Goal: Communication & Community: Answer question/provide support

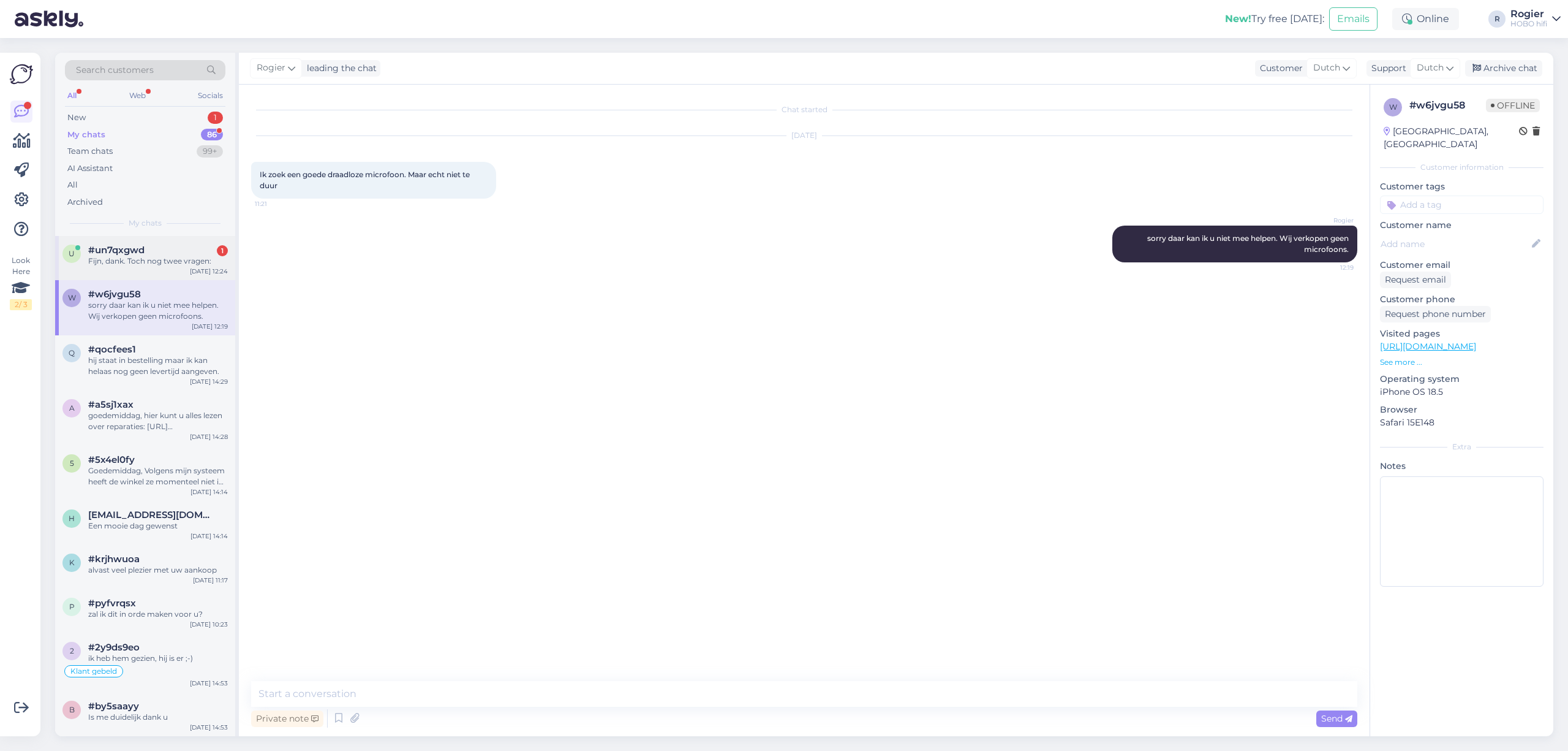
click at [125, 245] on span "#un7qxgwd" at bounding box center [116, 250] width 56 height 11
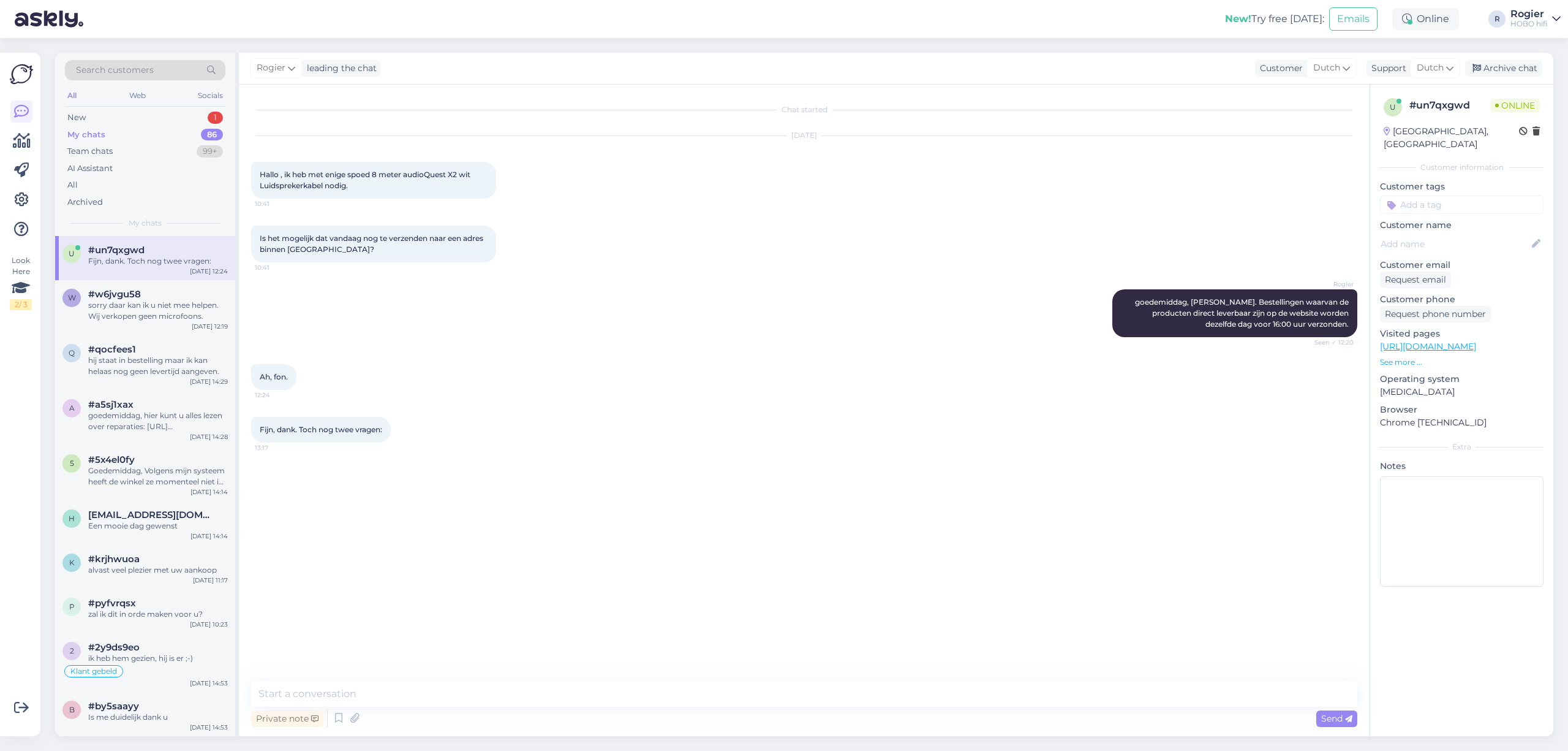
click at [482, 675] on div "Chat started [DATE] Hallo , ik heb met enige spoed 8 meter audioQuest X2 wit Lu…" at bounding box center [803, 410] width 1131 height 652
click at [487, 688] on textarea at bounding box center [803, 693] width 1106 height 26
type textarea "Zegt u het maar"
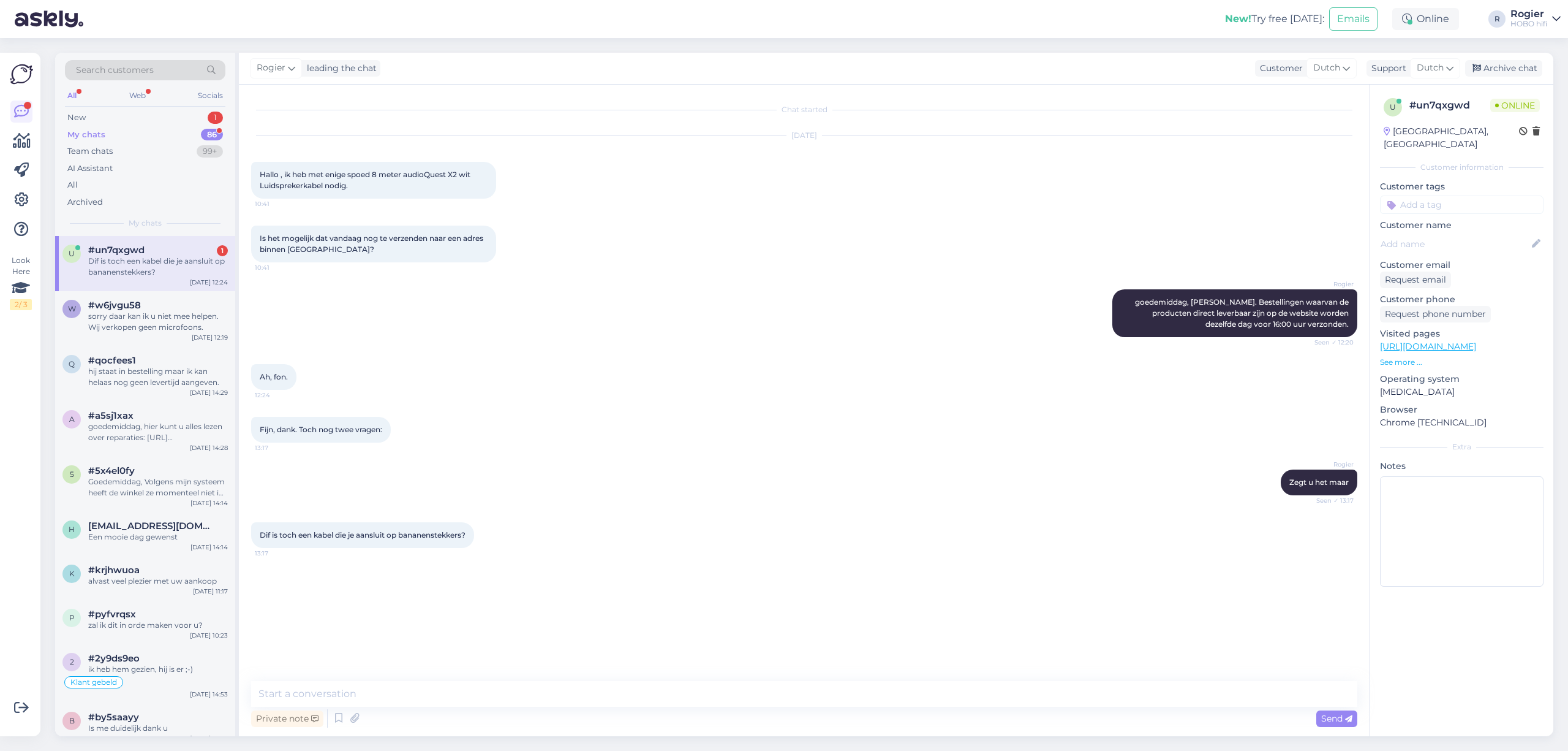
click at [156, 263] on div "Dif is toch een kabel die je aansluit op bananenstekkers?" at bounding box center [158, 266] width 140 height 22
click at [341, 695] on textarea at bounding box center [803, 693] width 1106 height 26
type textarea "jazeker"
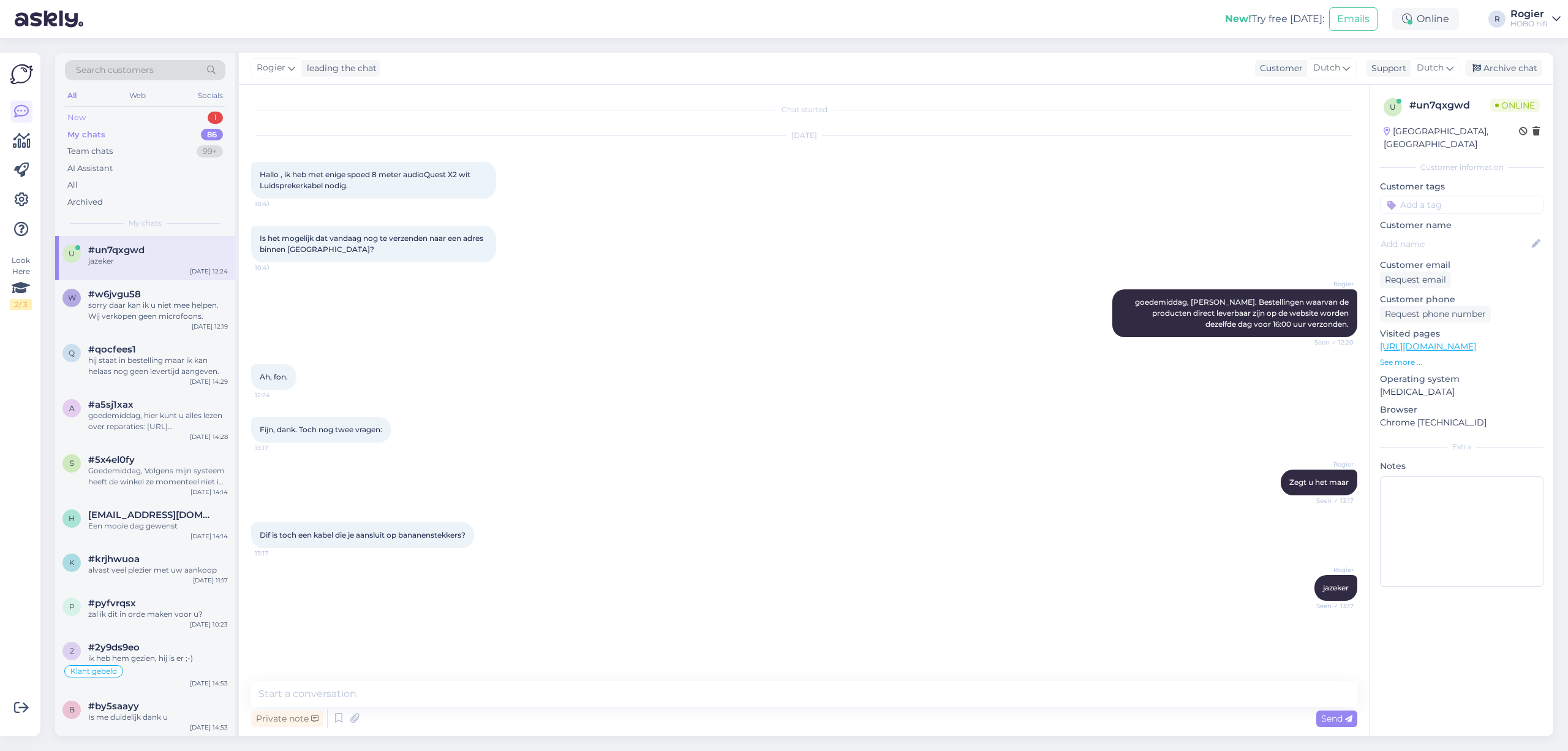
click at [150, 115] on div "New 1" at bounding box center [145, 117] width 160 height 17
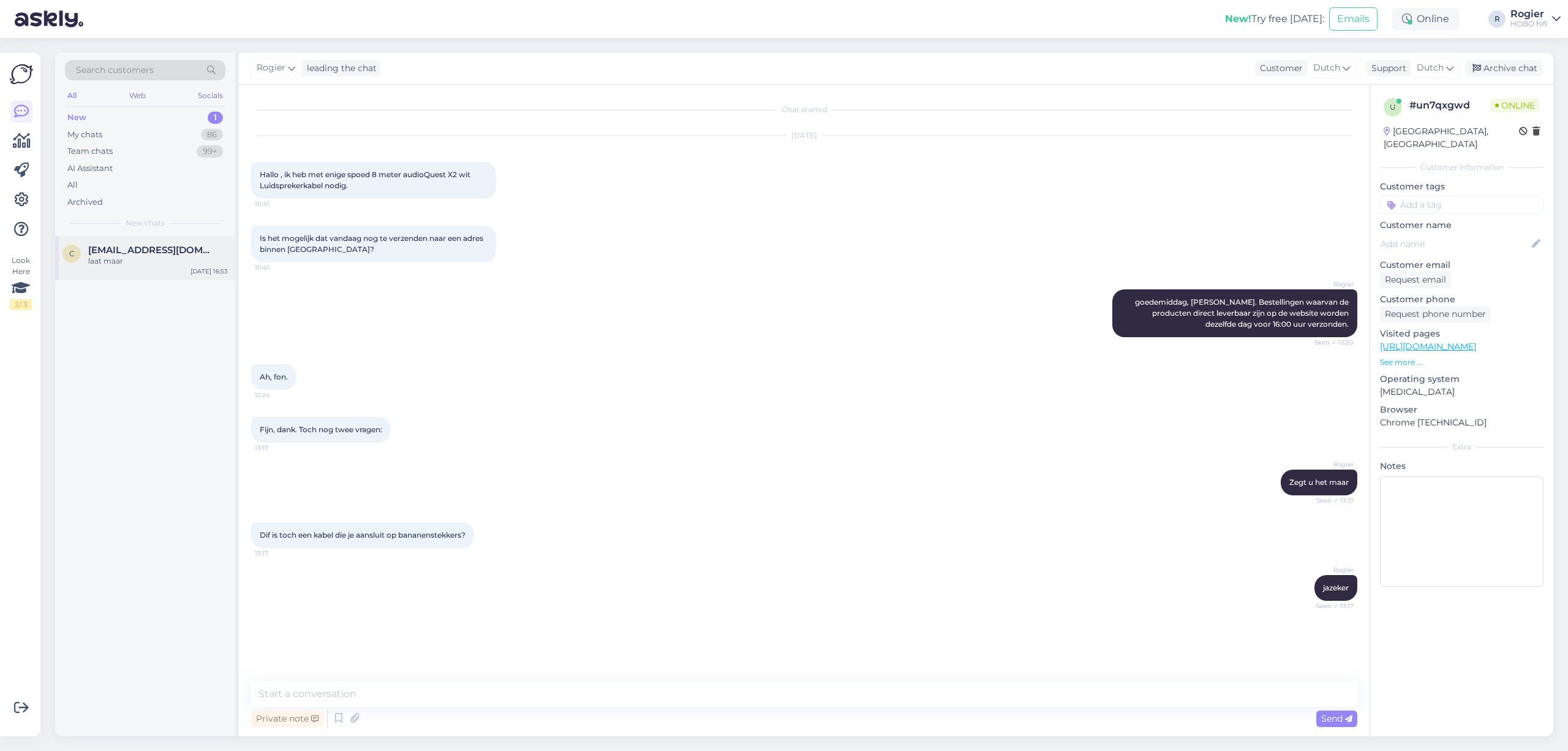
click at [106, 265] on div "laat maar" at bounding box center [158, 261] width 140 height 11
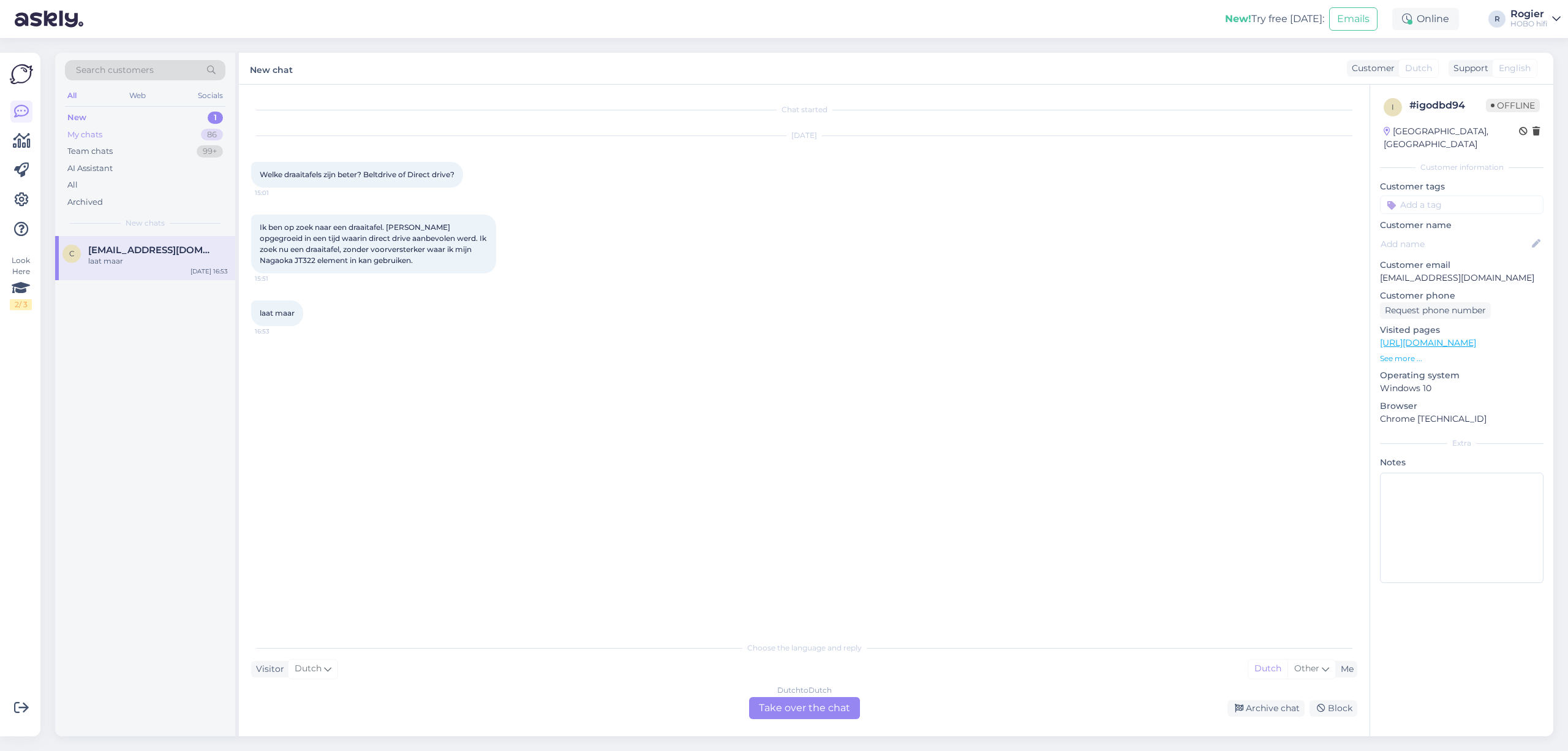
click at [104, 136] on div "My chats 86" at bounding box center [145, 134] width 160 height 17
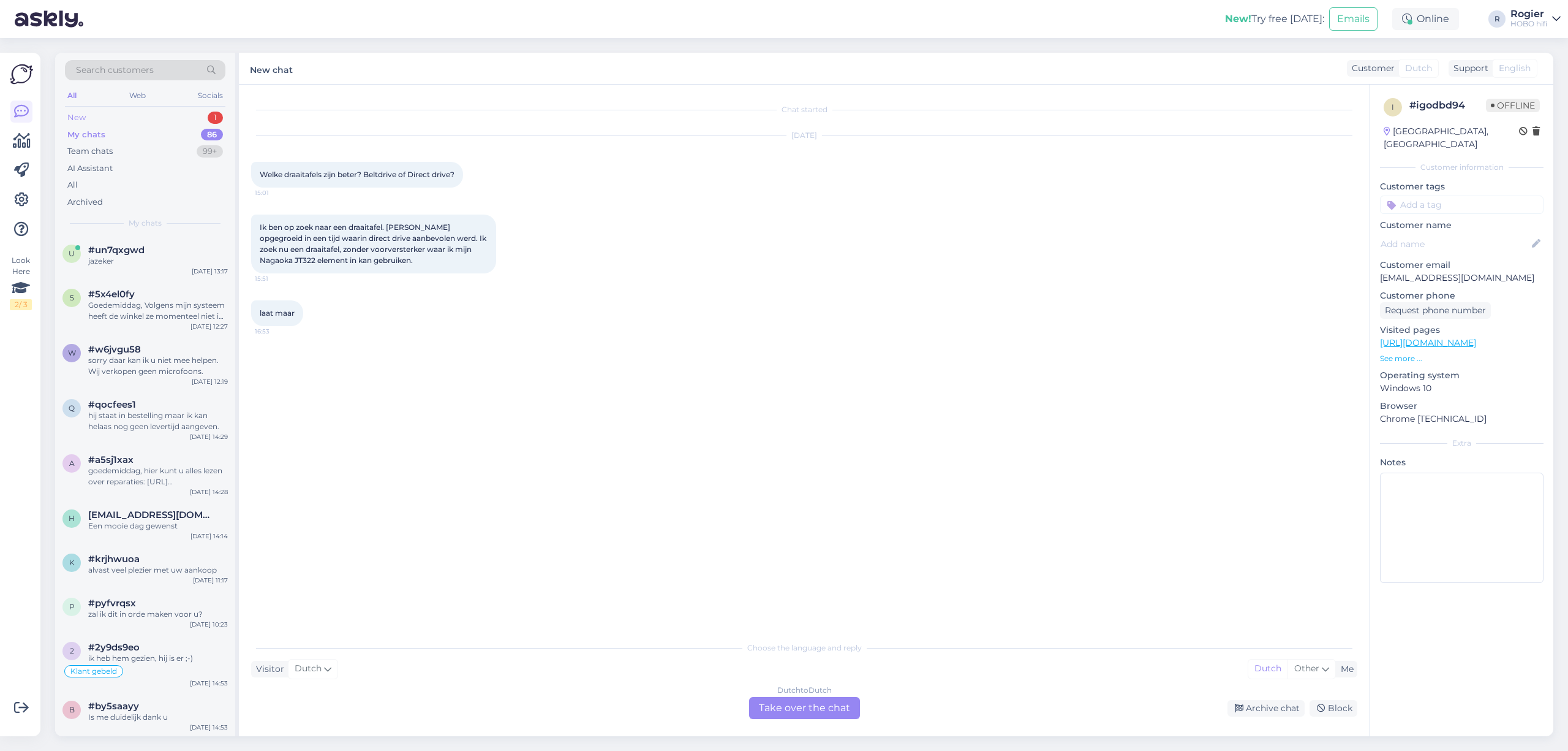
click at [88, 114] on div "New 1" at bounding box center [145, 117] width 160 height 17
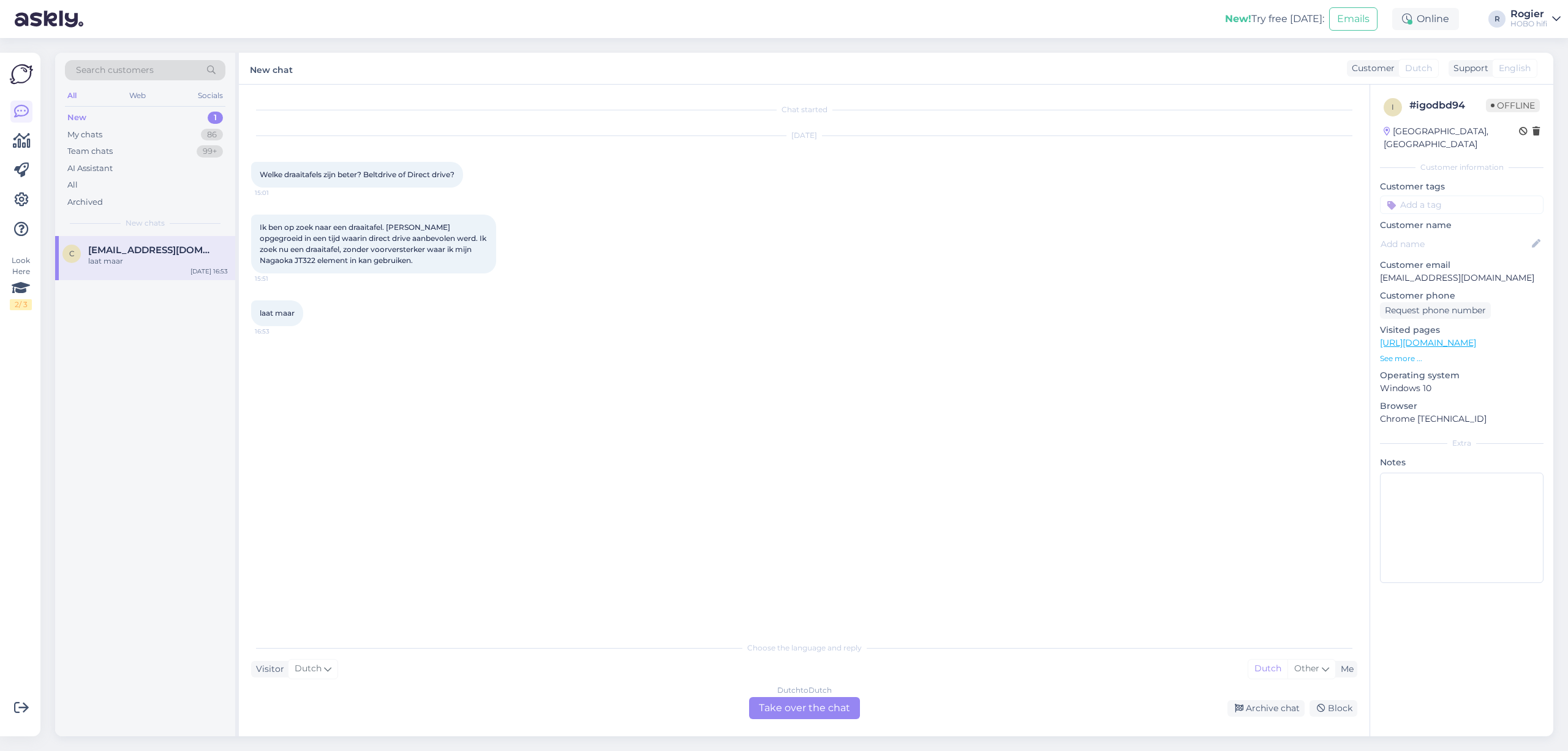
click at [150, 261] on div "laat maar" at bounding box center [158, 261] width 140 height 11
click at [823, 704] on div "Dutch to Dutch Take over the chat" at bounding box center [804, 707] width 111 height 22
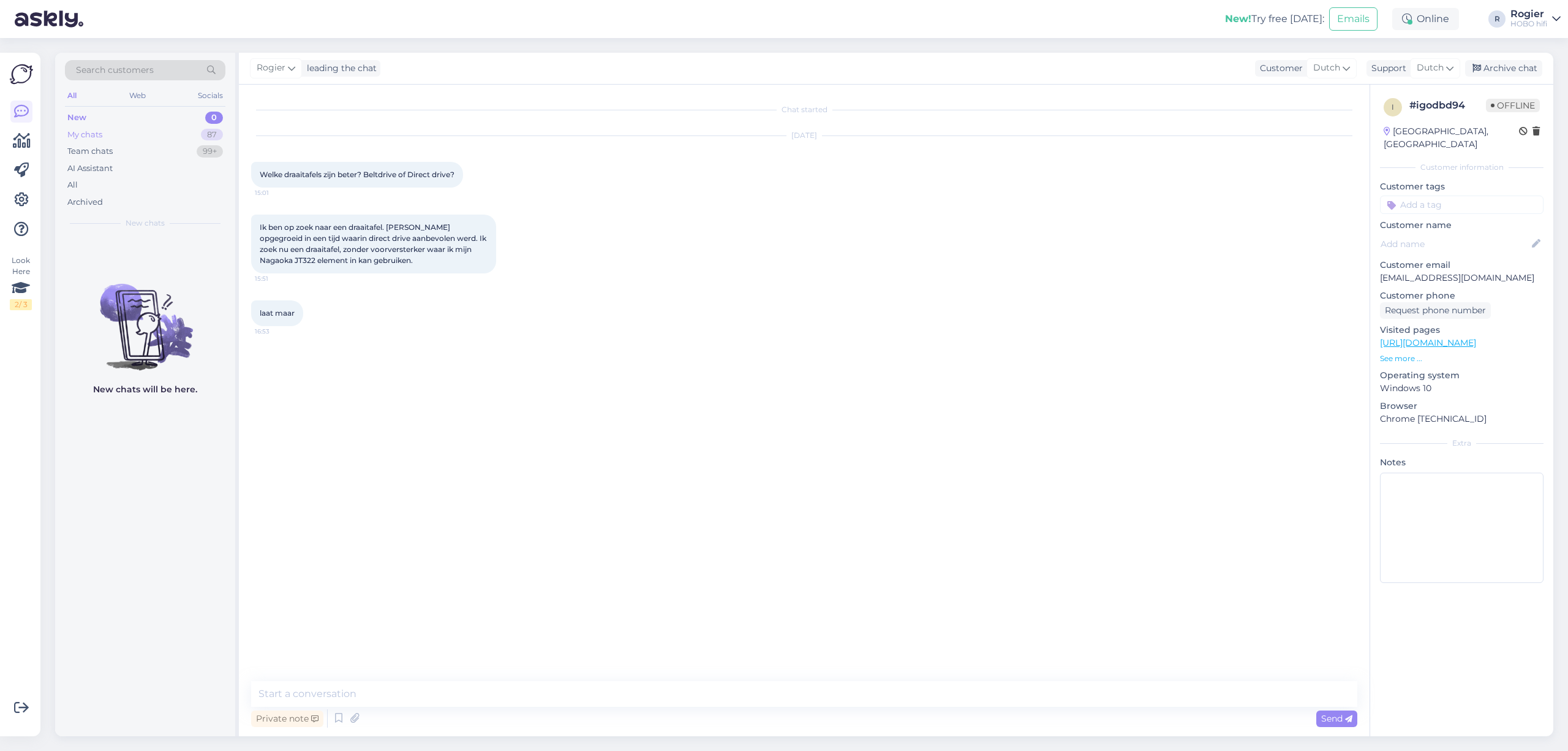
click at [90, 128] on div "My chats 87" at bounding box center [145, 134] width 160 height 17
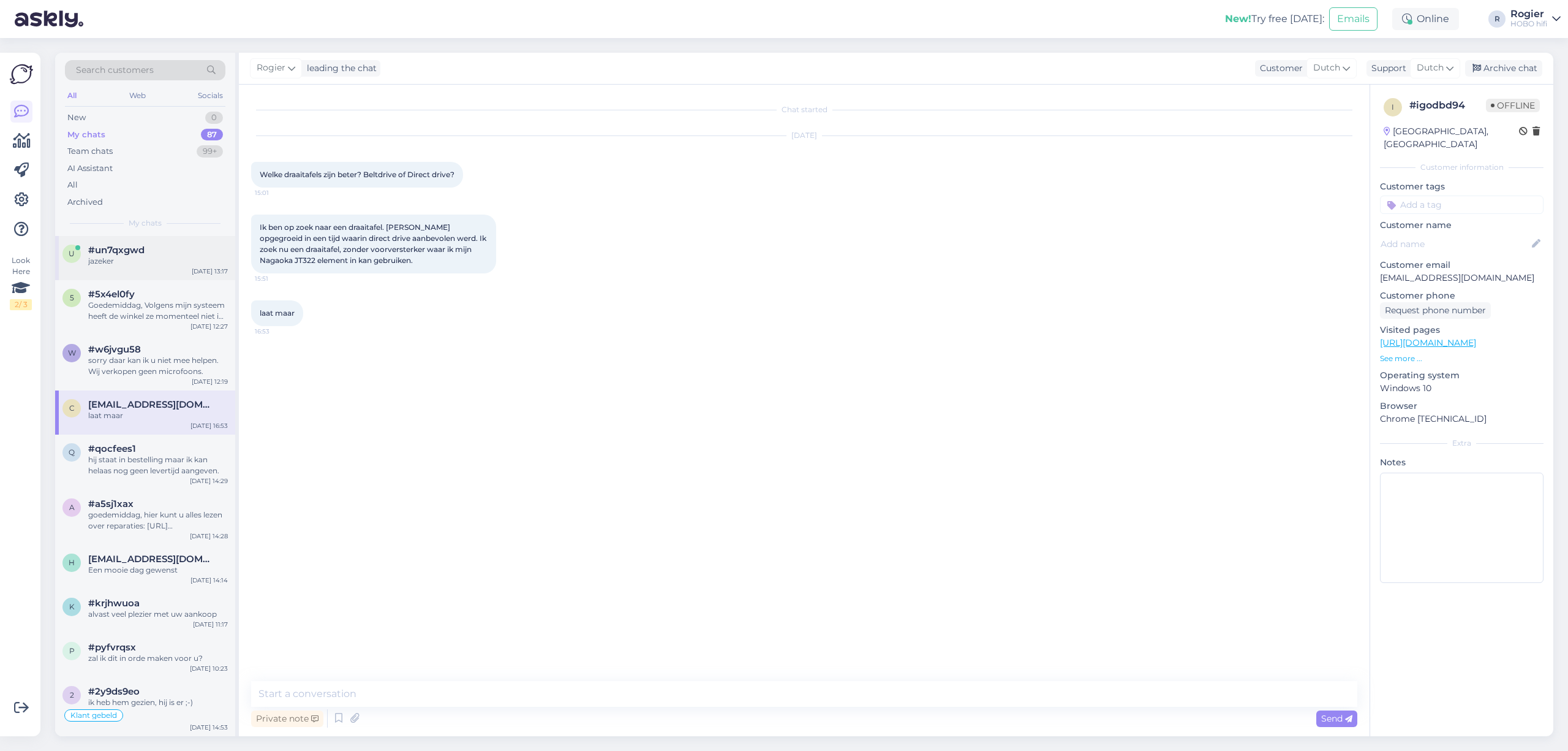
click at [162, 259] on div "jazeker" at bounding box center [158, 261] width 140 height 11
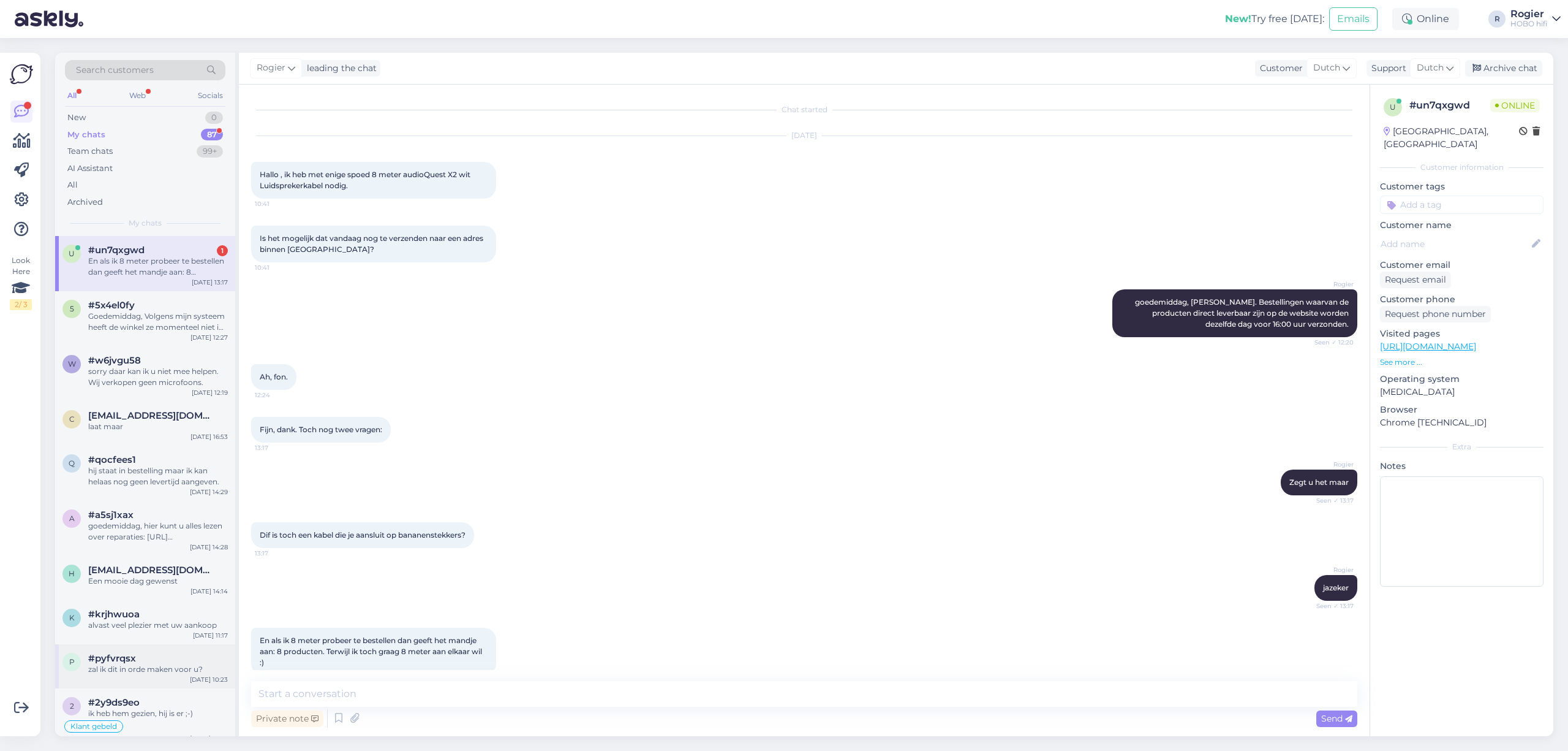
scroll to position [18, 0]
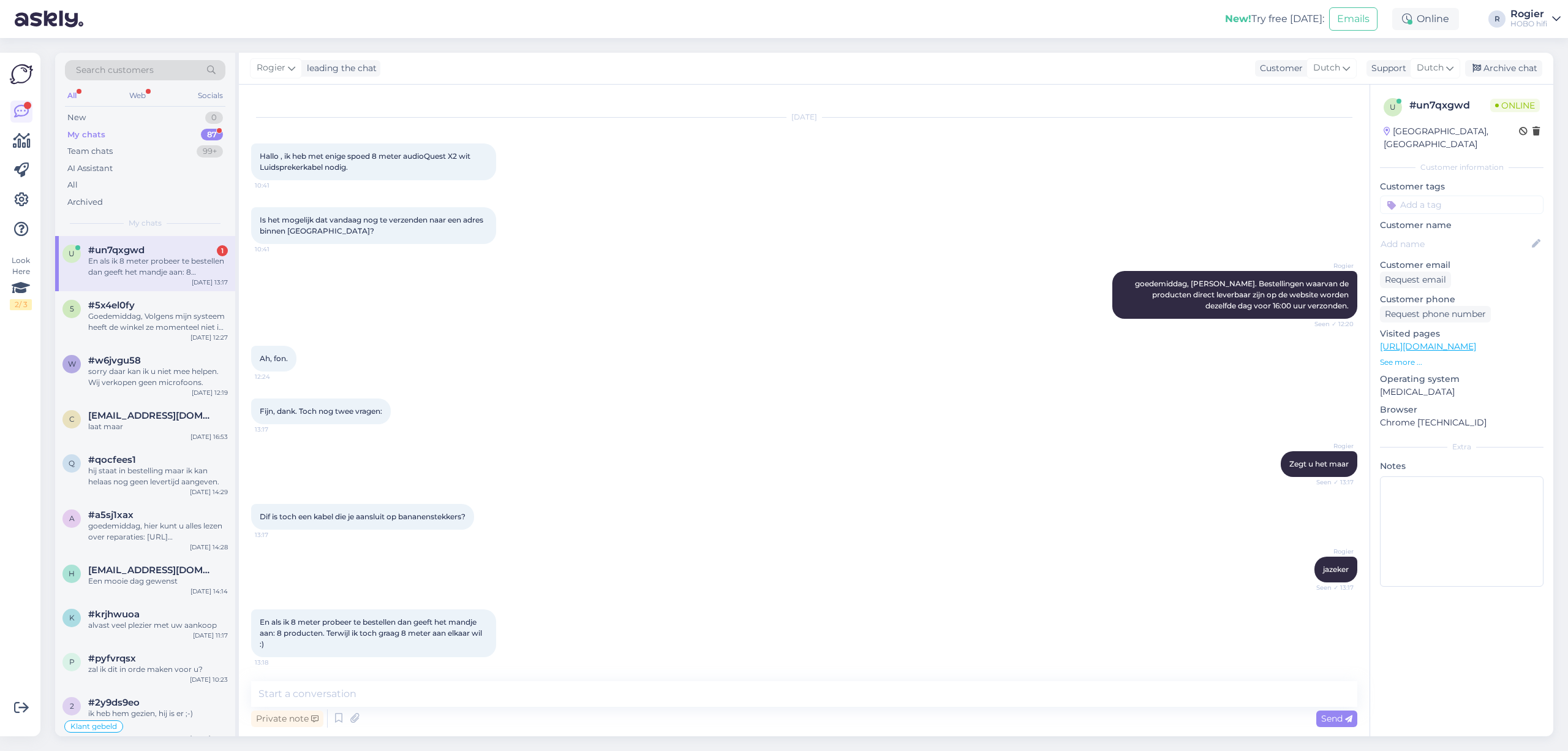
click at [400, 676] on div "Chat started [DATE] Hallo , ik heb met enige spoed 8 meter audioQuest X2 wit Lu…" at bounding box center [803, 410] width 1131 height 652
click at [385, 687] on textarea at bounding box center [803, 693] width 1106 height 26
click at [327, 704] on textarea at bounding box center [803, 693] width 1106 height 26
drag, startPoint x: 138, startPoint y: 255, endPoint x: 179, endPoint y: 299, distance: 60.1
click at [138, 254] on span "#un7qxgwd" at bounding box center [116, 250] width 56 height 11
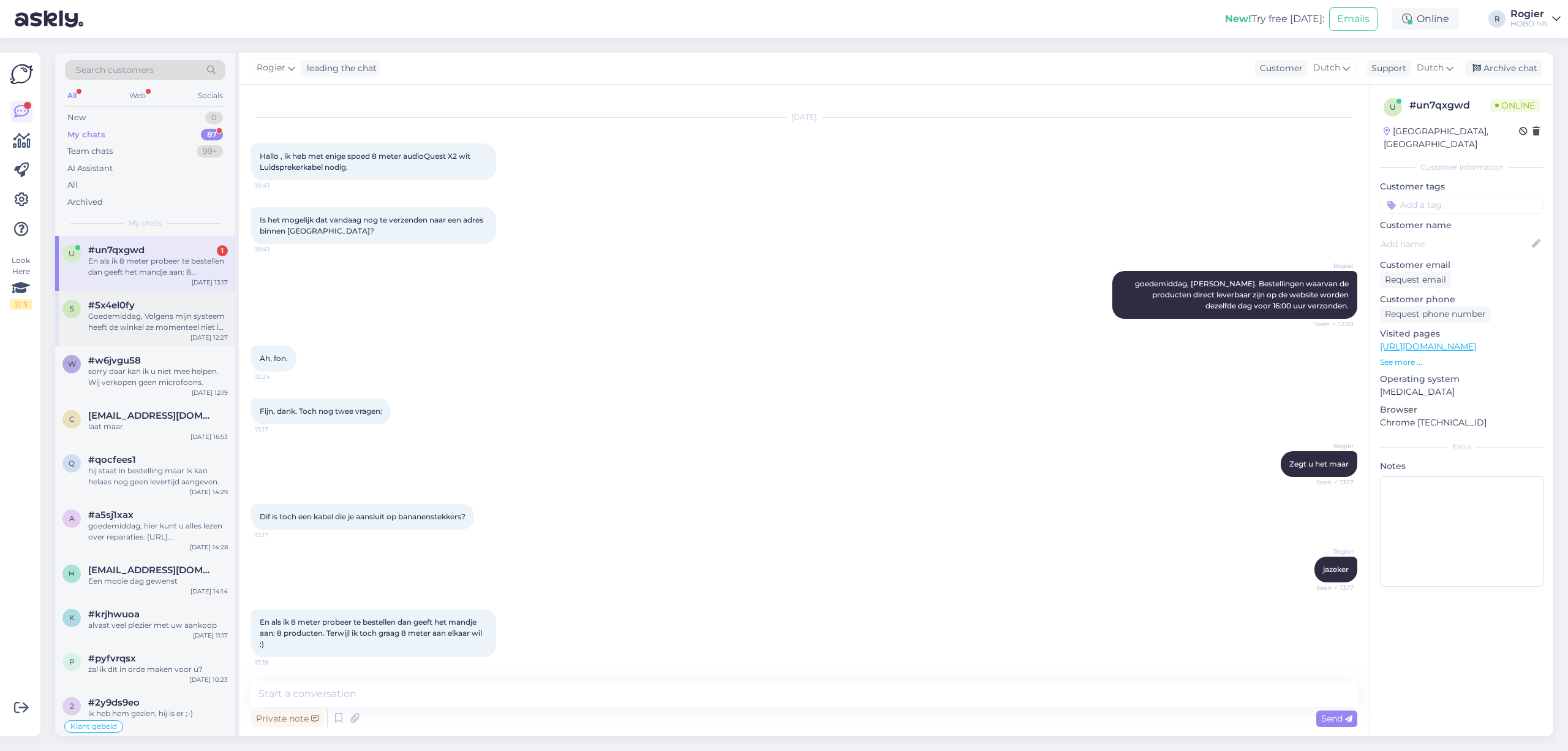
scroll to position [0, 0]
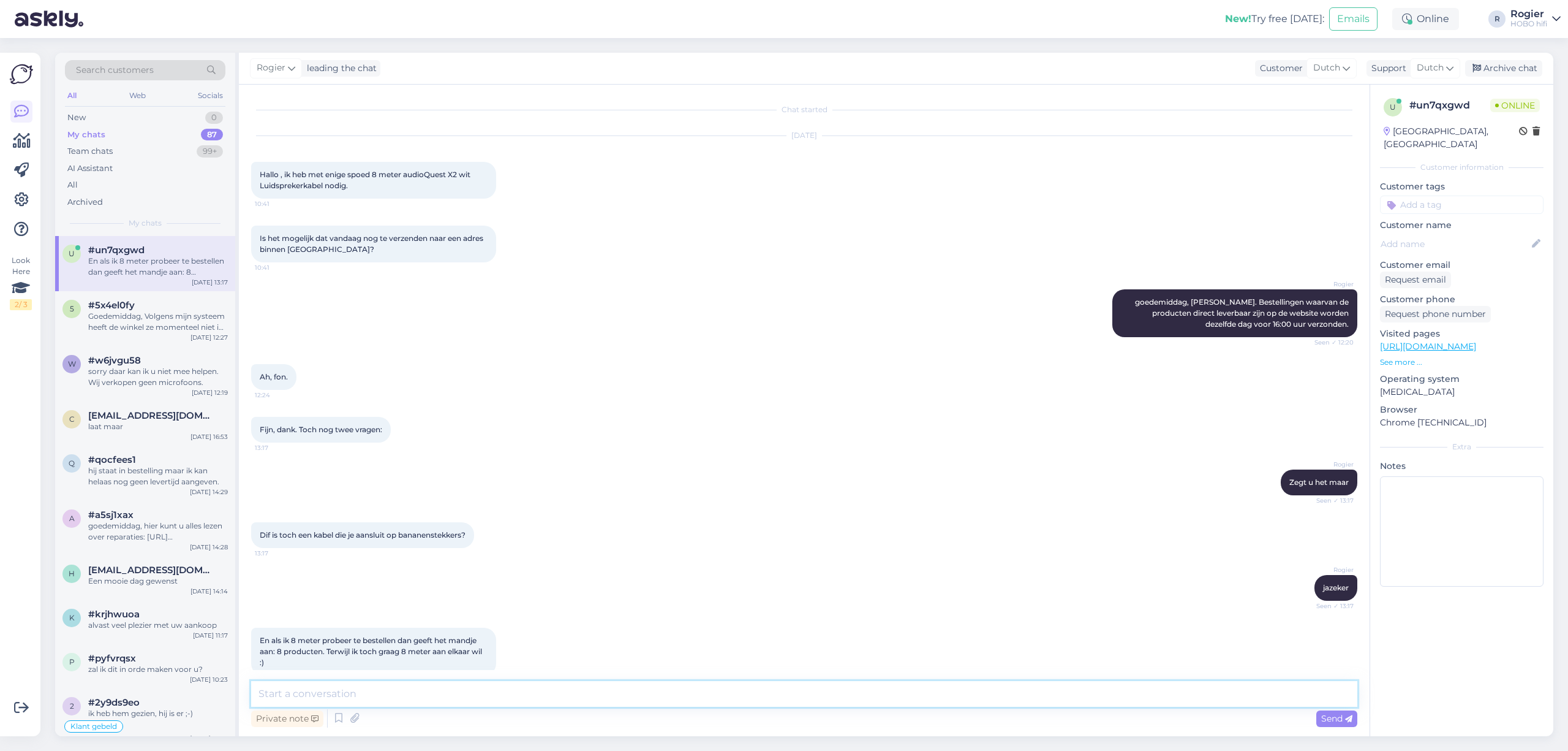
click at [363, 690] on textarea at bounding box center [803, 693] width 1106 height 26
type textarea "u ontvangt 1 lengte van 8 meter ;-)"
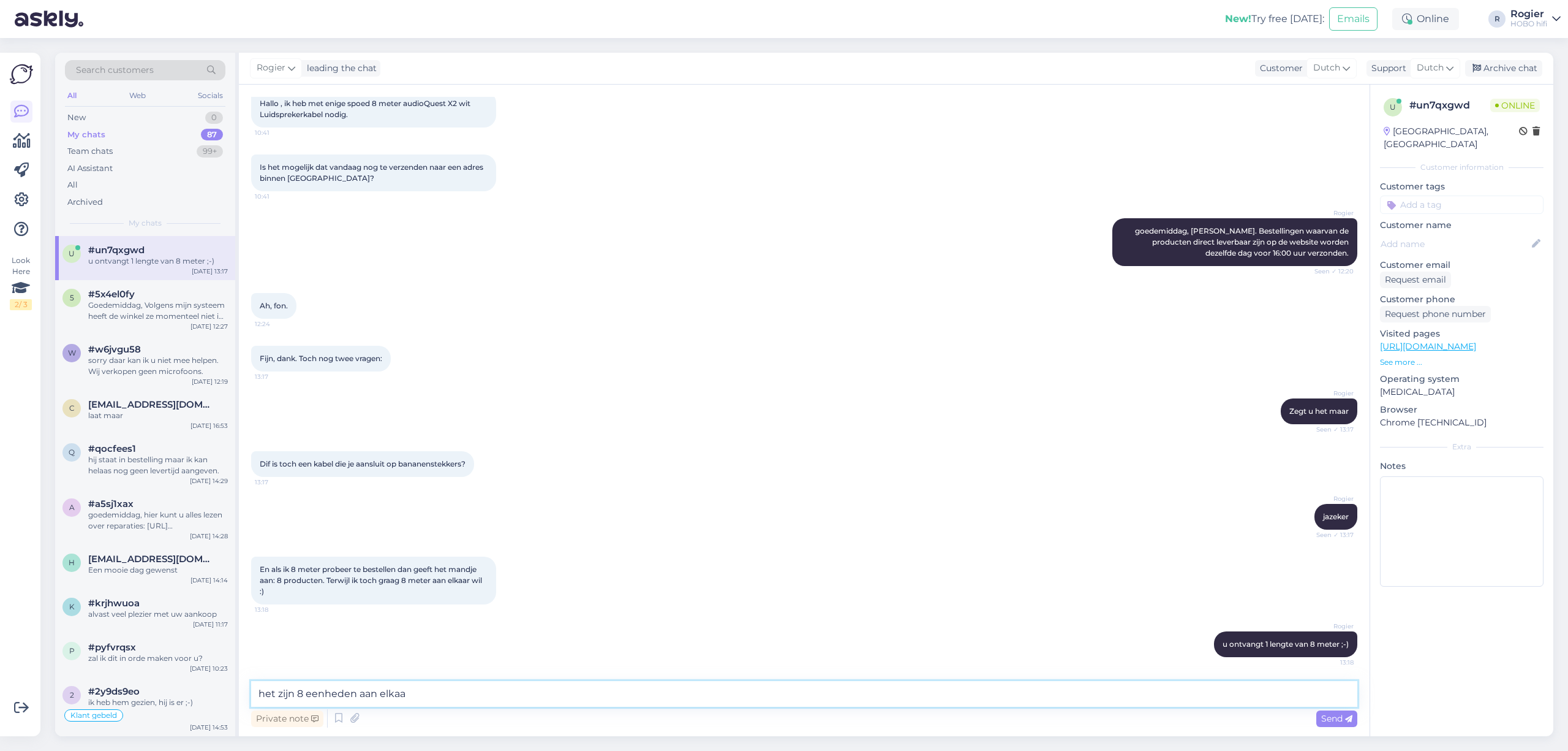
type textarea "het zijn 8 eenheden aan elkaar"
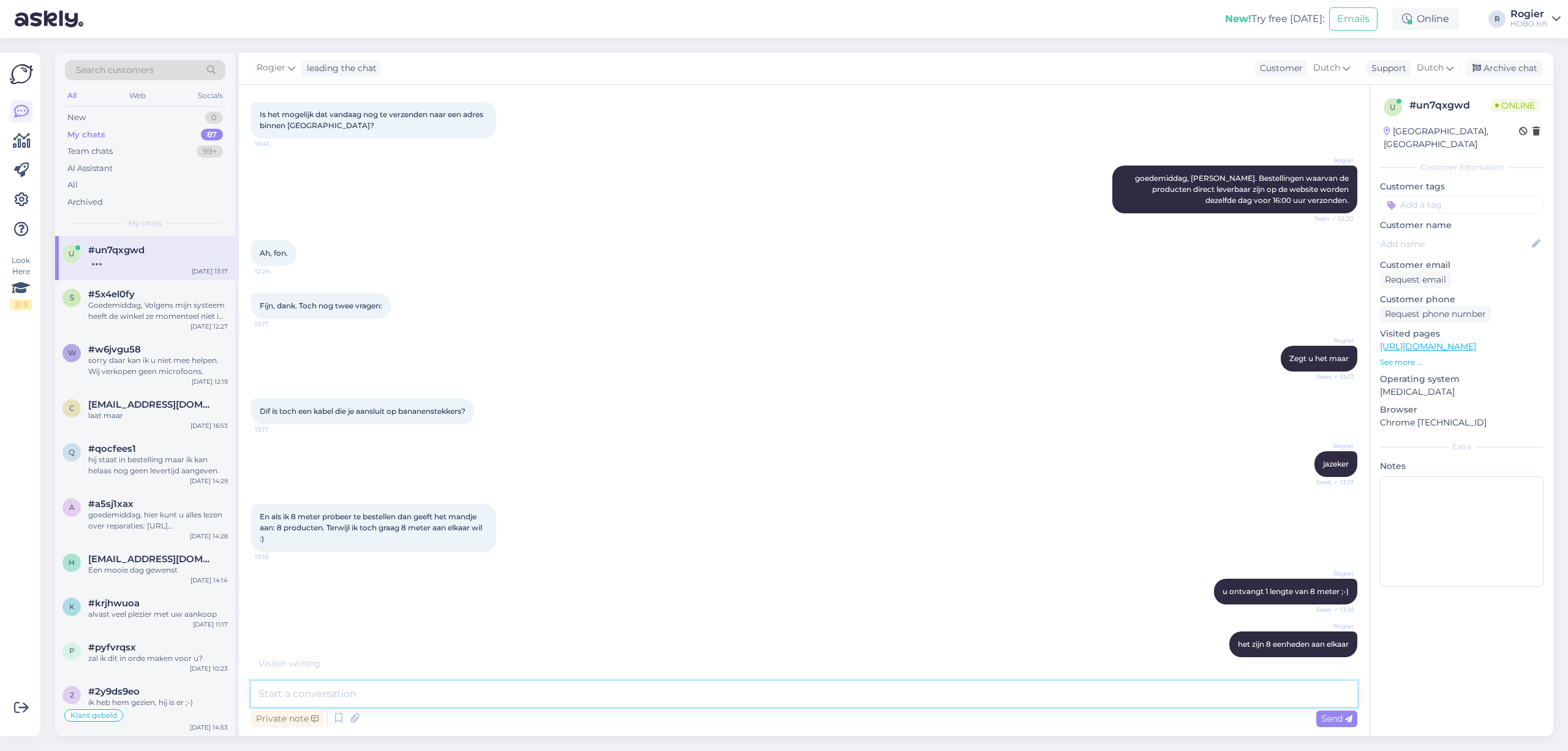
scroll to position [176, 0]
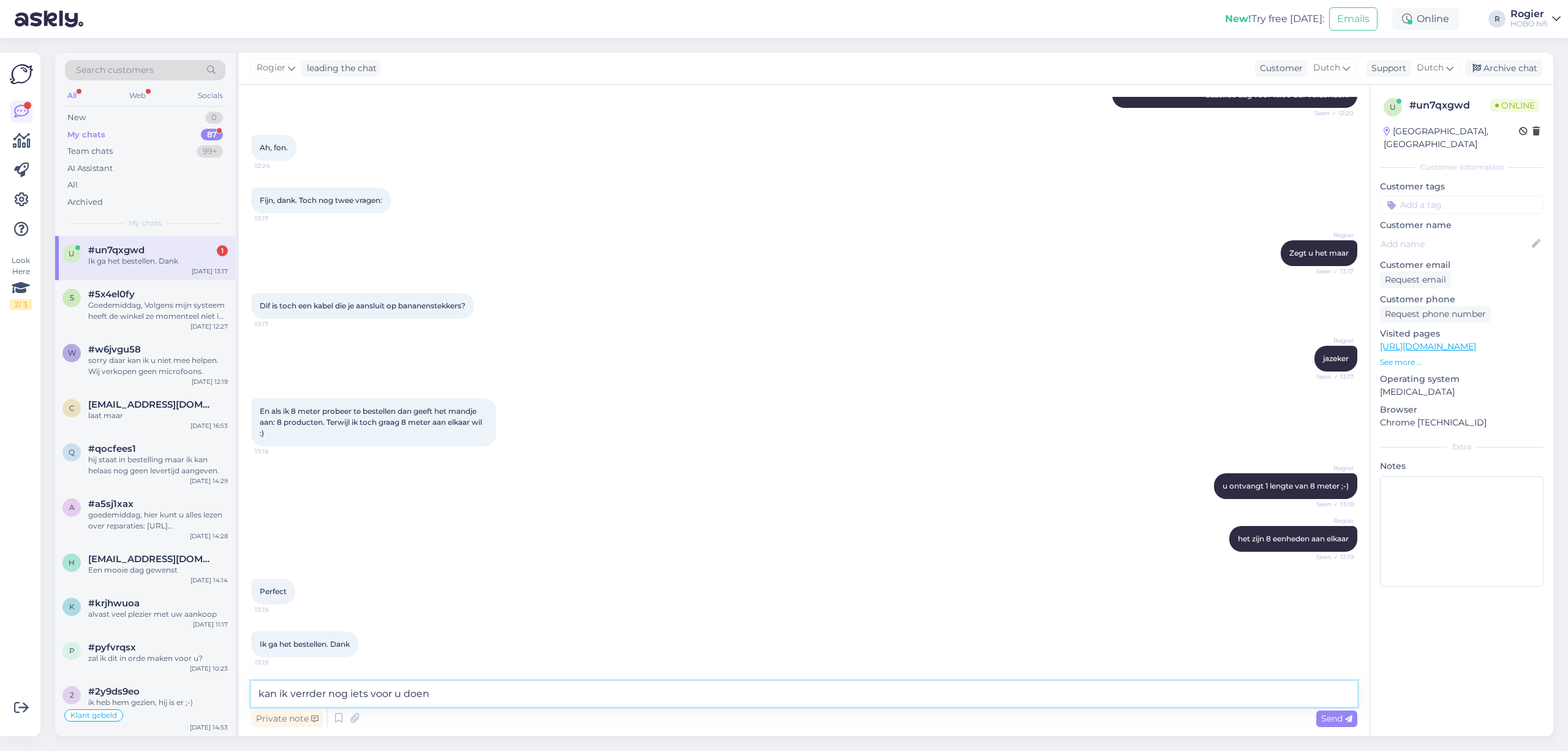
type textarea "kan ik verrder nog iets voor u doen?"
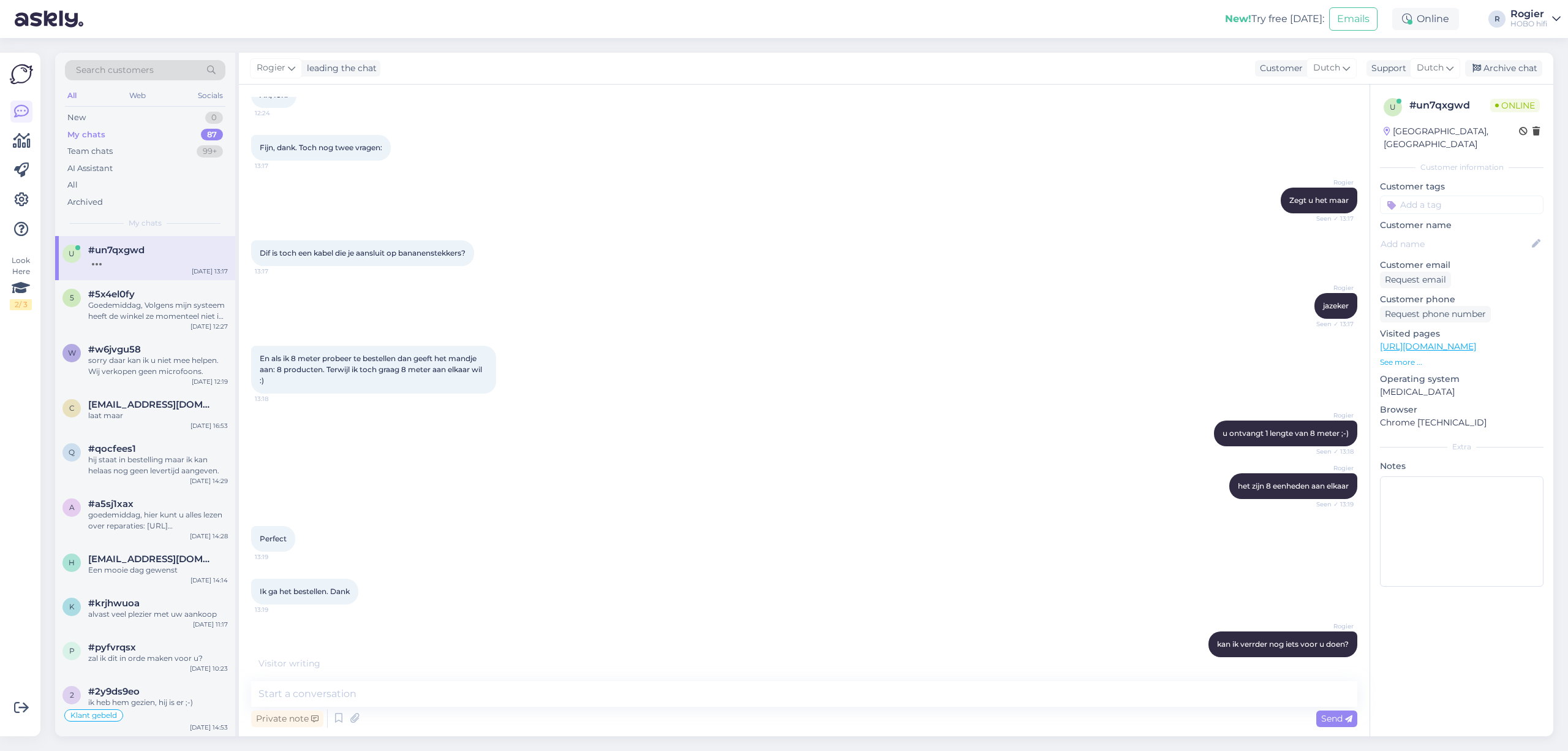
scroll to position [335, 0]
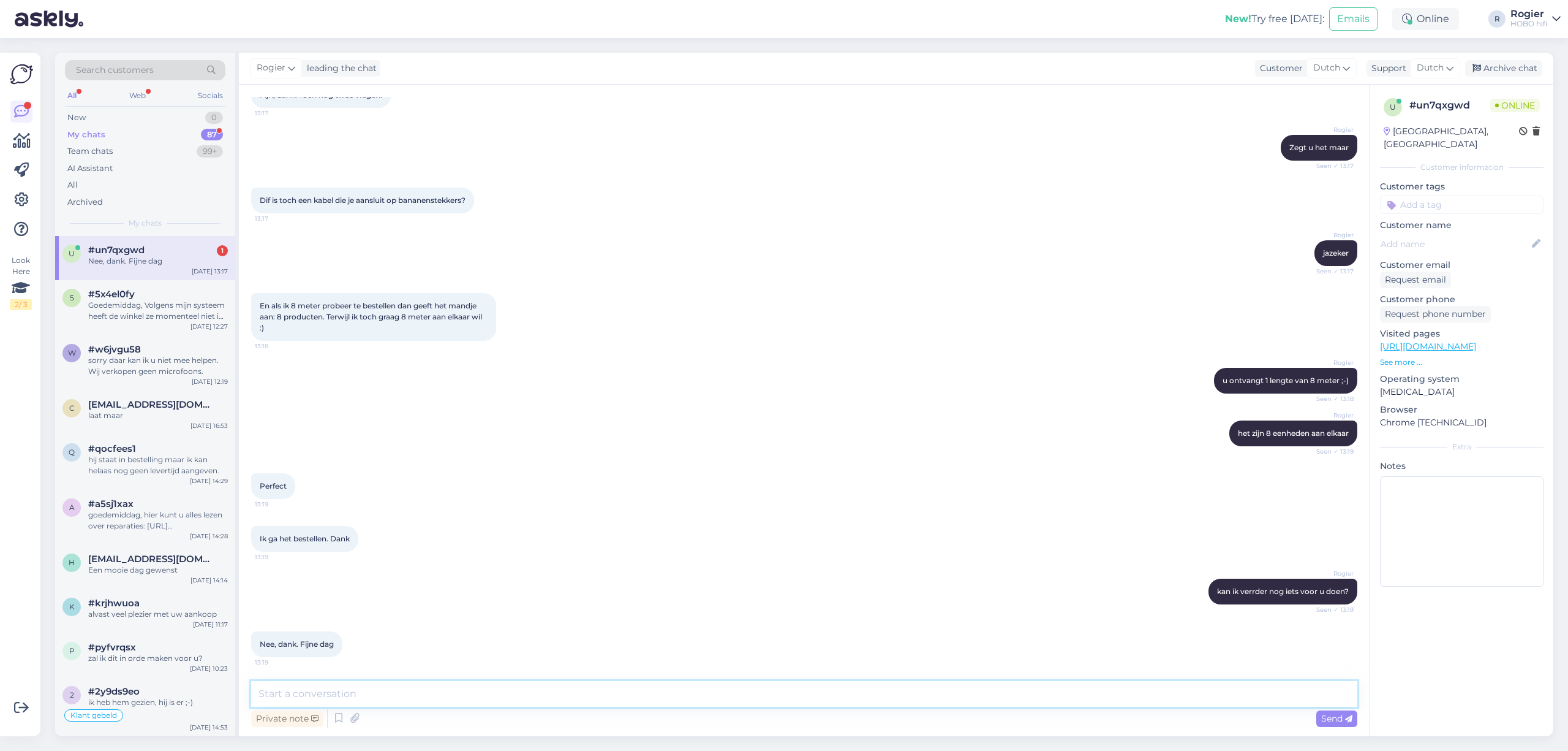
click at [363, 703] on textarea at bounding box center [803, 693] width 1106 height 26
type textarea "u ook"
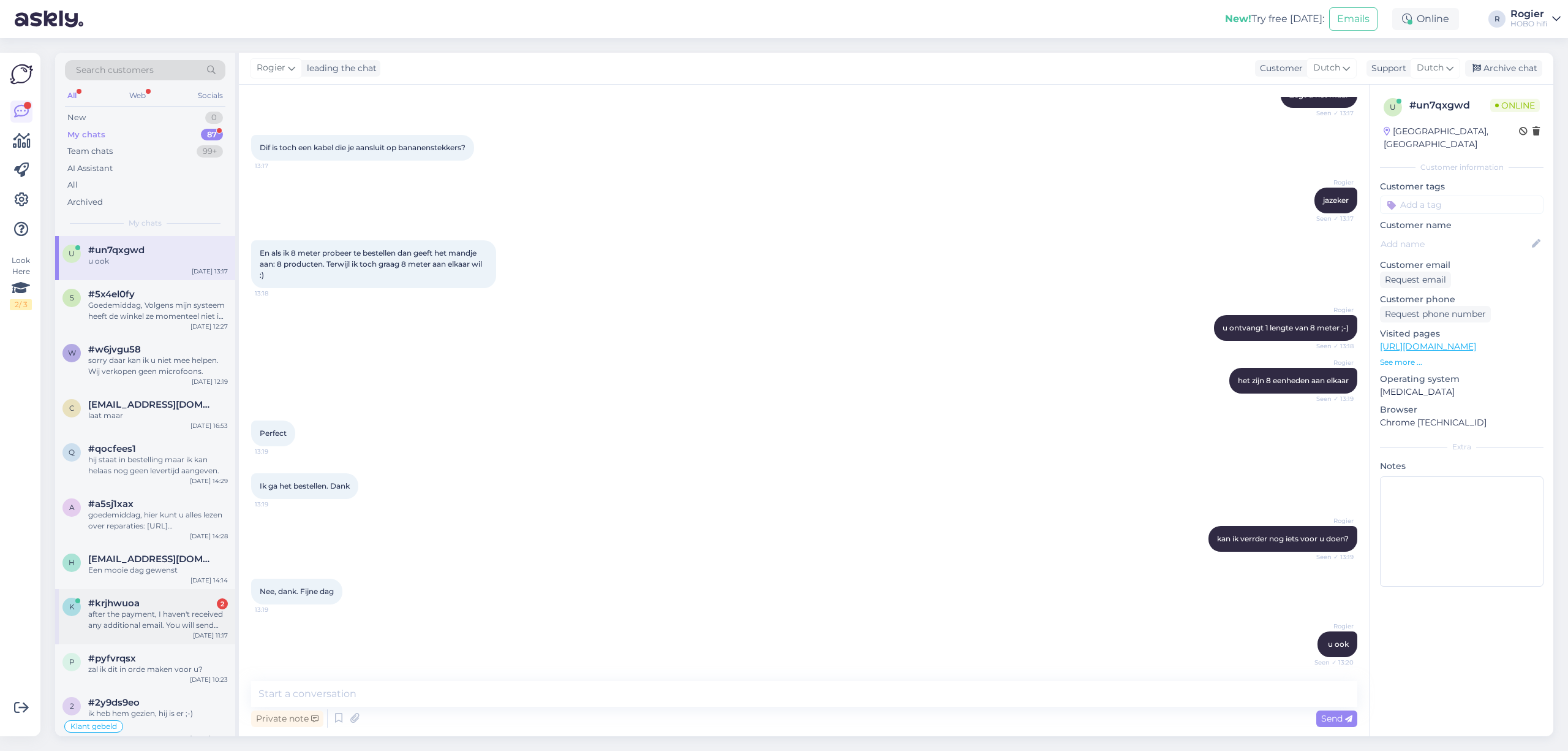
click at [166, 621] on div "after the payment, I haven't received any additional email. You will send anoth…" at bounding box center [158, 619] width 140 height 22
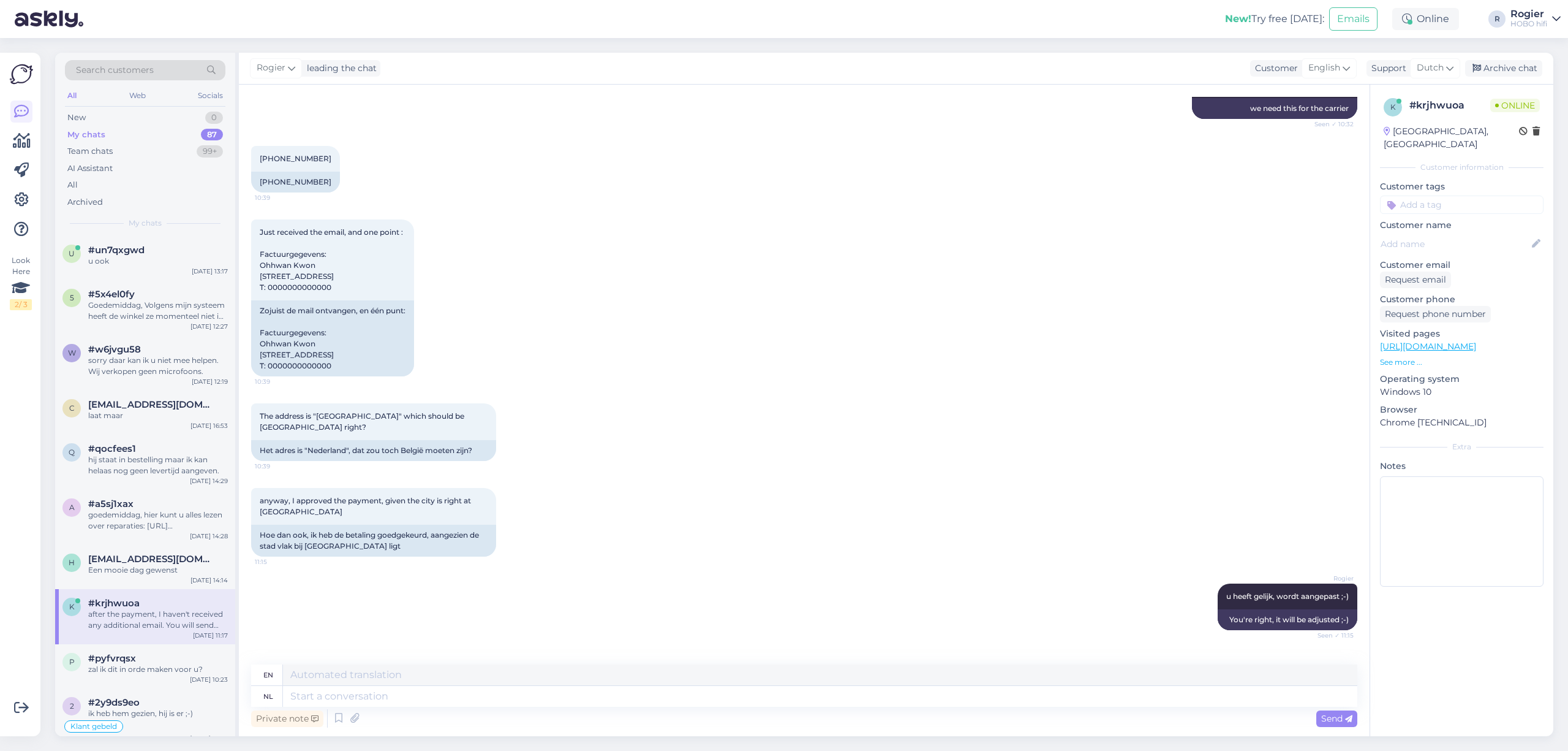
scroll to position [5903, 0]
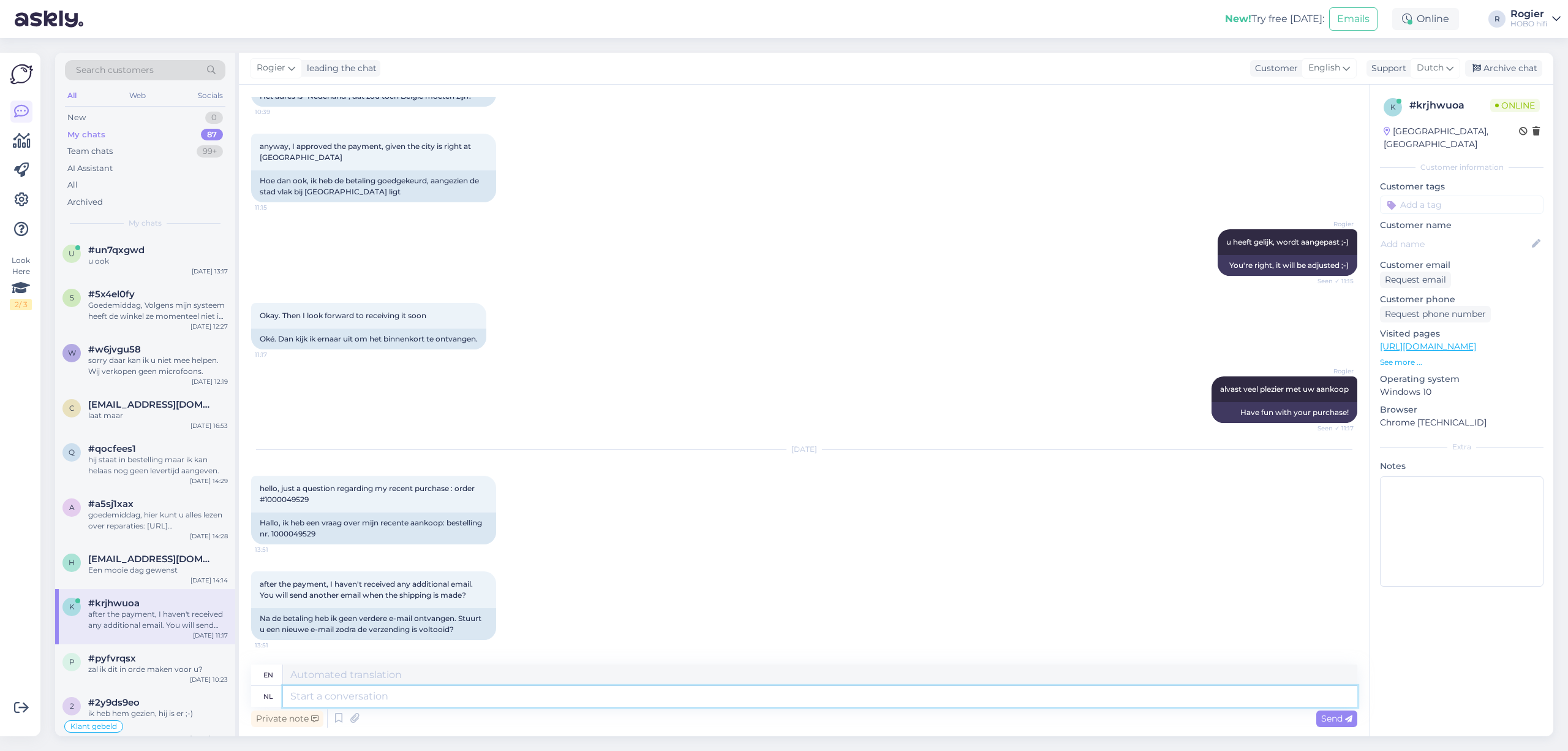
click at [443, 699] on textarea at bounding box center [820, 696] width 1074 height 21
type textarea "nest"
type textarea "nest email"
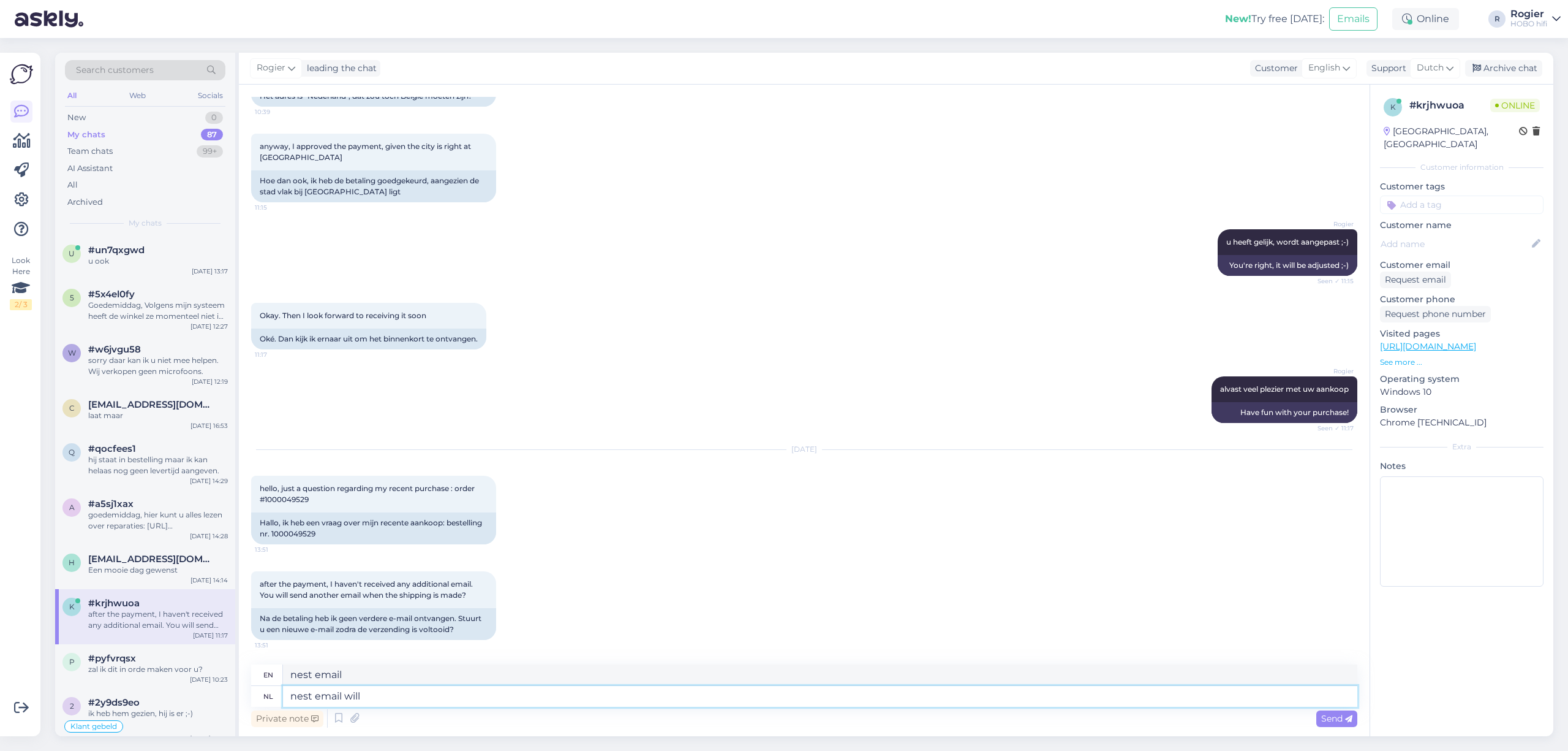
type textarea "nest email will"
type textarea "nest email will be"
type textarea "nest email will be on"
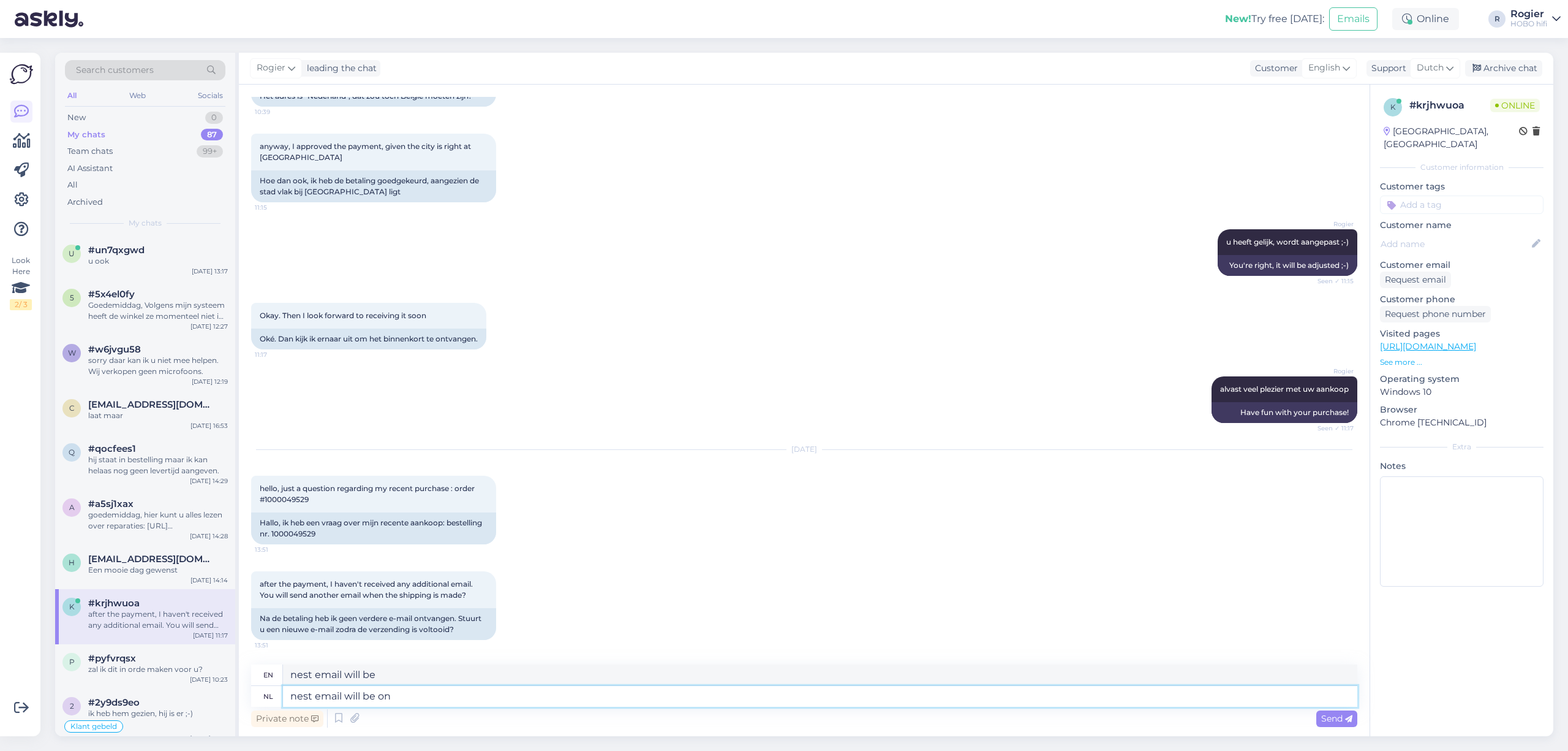
type textarea "nest email will be on"
type textarea "nest email will be on shipment"
type textarea "nest email will be on shipment date."
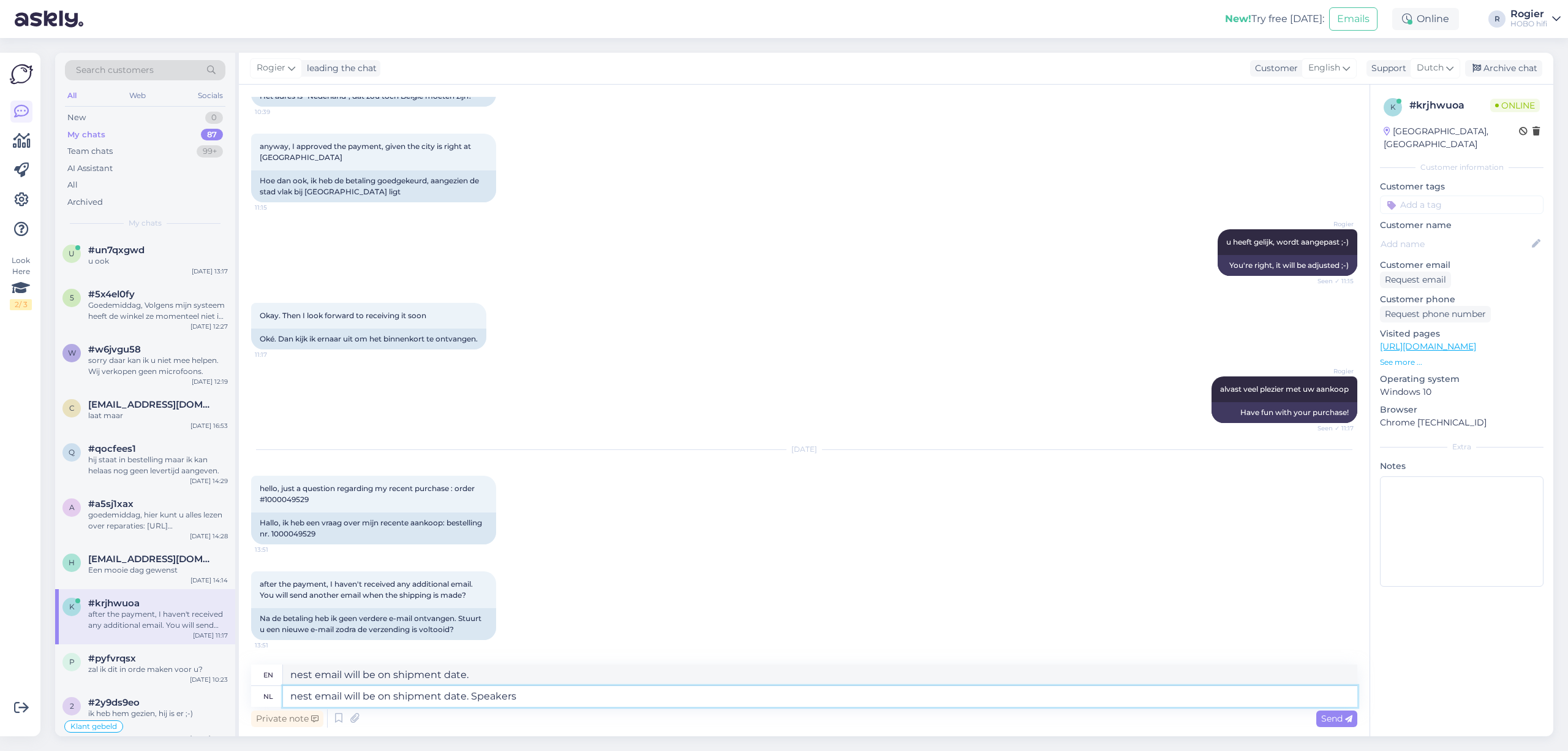
type textarea "nest email will be on shipment date. Speakers"
type textarea "nest email will be on shipment date. Speakers are"
type textarea "nest email will be on shipment date. Speakers are ordered"
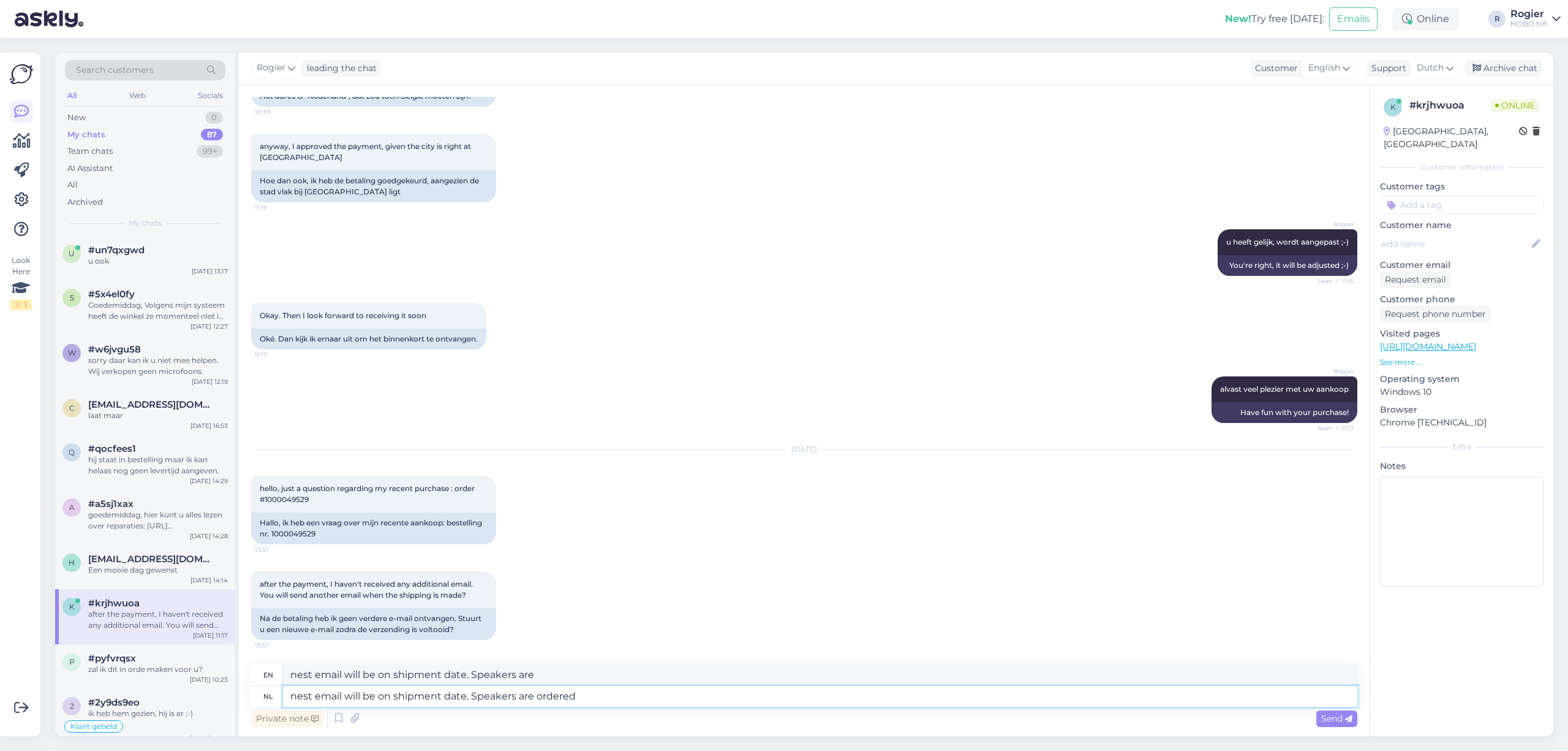
type textarea "nest email will be on shipment date. Speakers are ordered"
type textarea "nest email will be on shipment date. Speakers are ordered in"
type textarea "nest email will be on shipment date. Speakers are ordered"
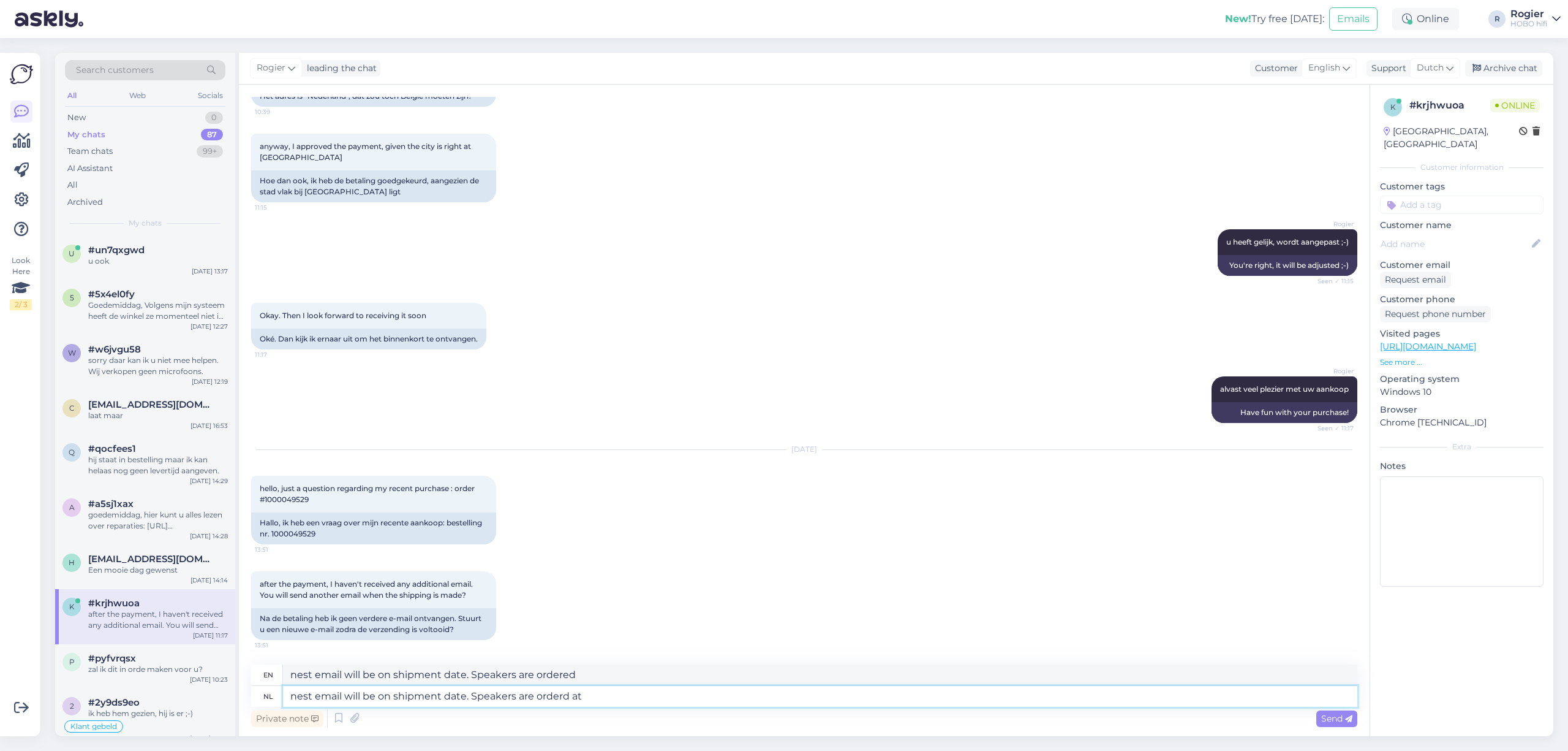
type textarea "nest email will be on shipment date. Speakers are orderd at"
type textarea "nest email will be on shipment date. Speakers are ordered at"
type textarea "nest email will be on shipment date. Speakers are orderd at the"
type textarea "nest email will be on shipment date. Speakers are ordered at the"
type textarea "nest email will be on shipment date. Speakers are orderd at the factory."
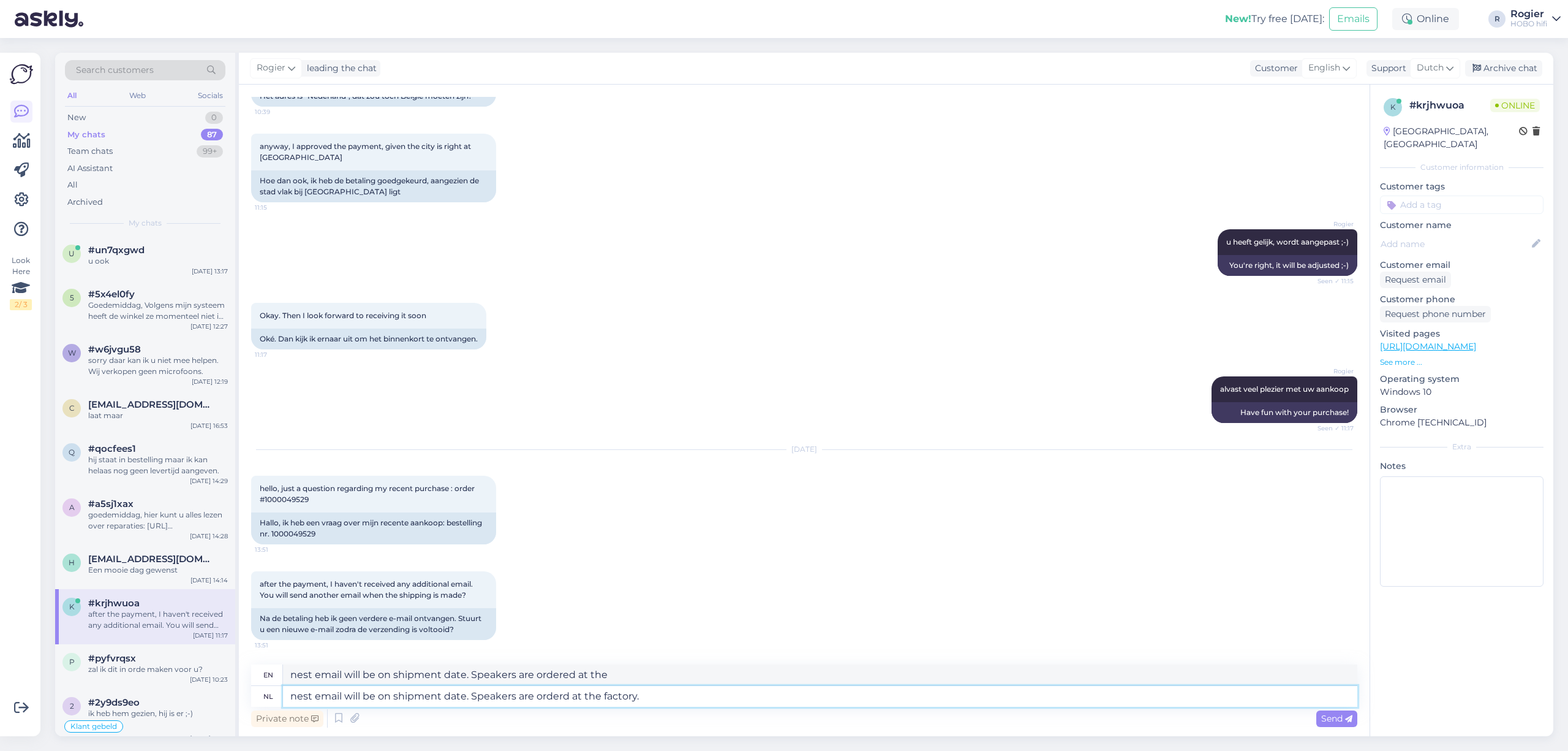
type textarea "nest email will be on shipment date. Speakers are ordered at the factory."
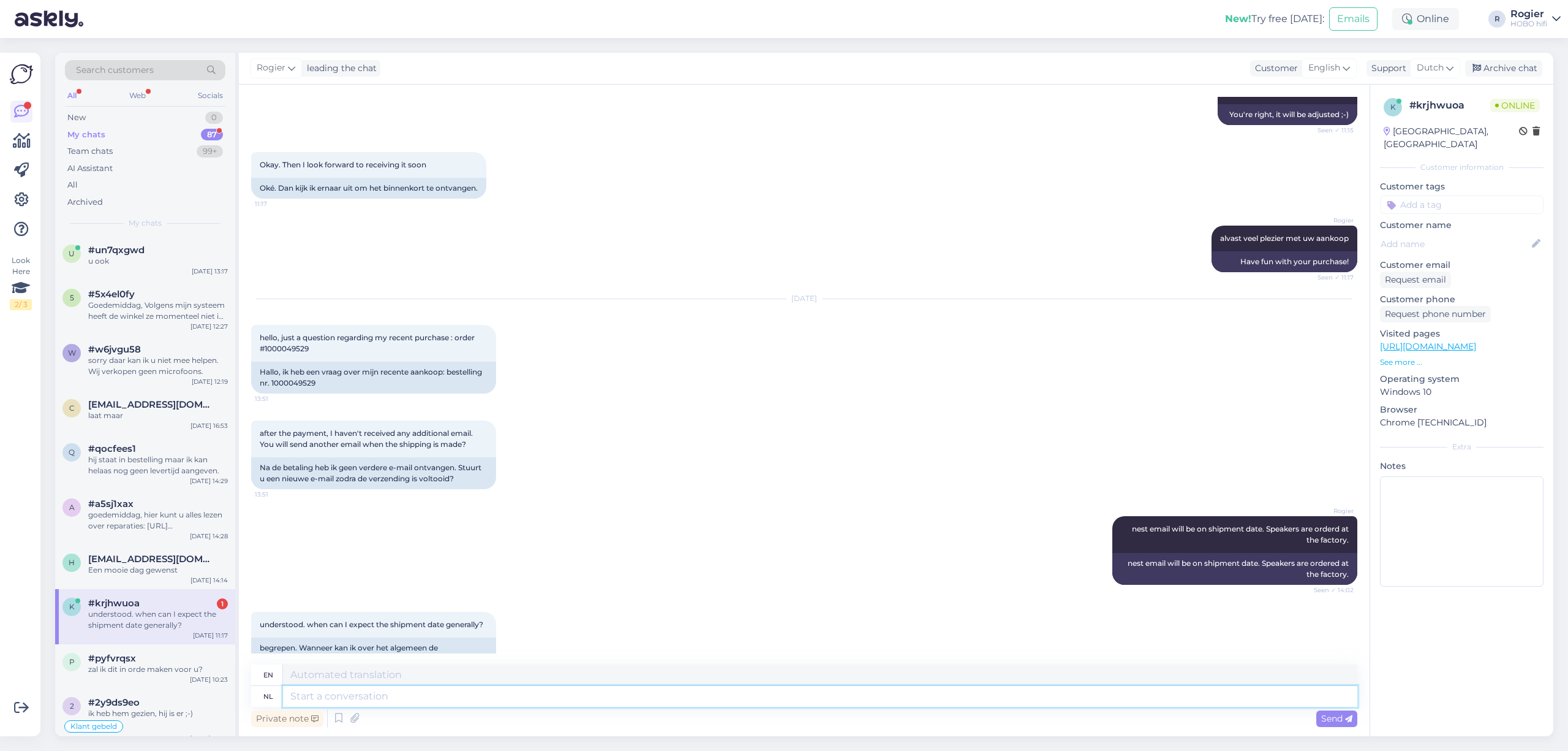
scroll to position [6094, 0]
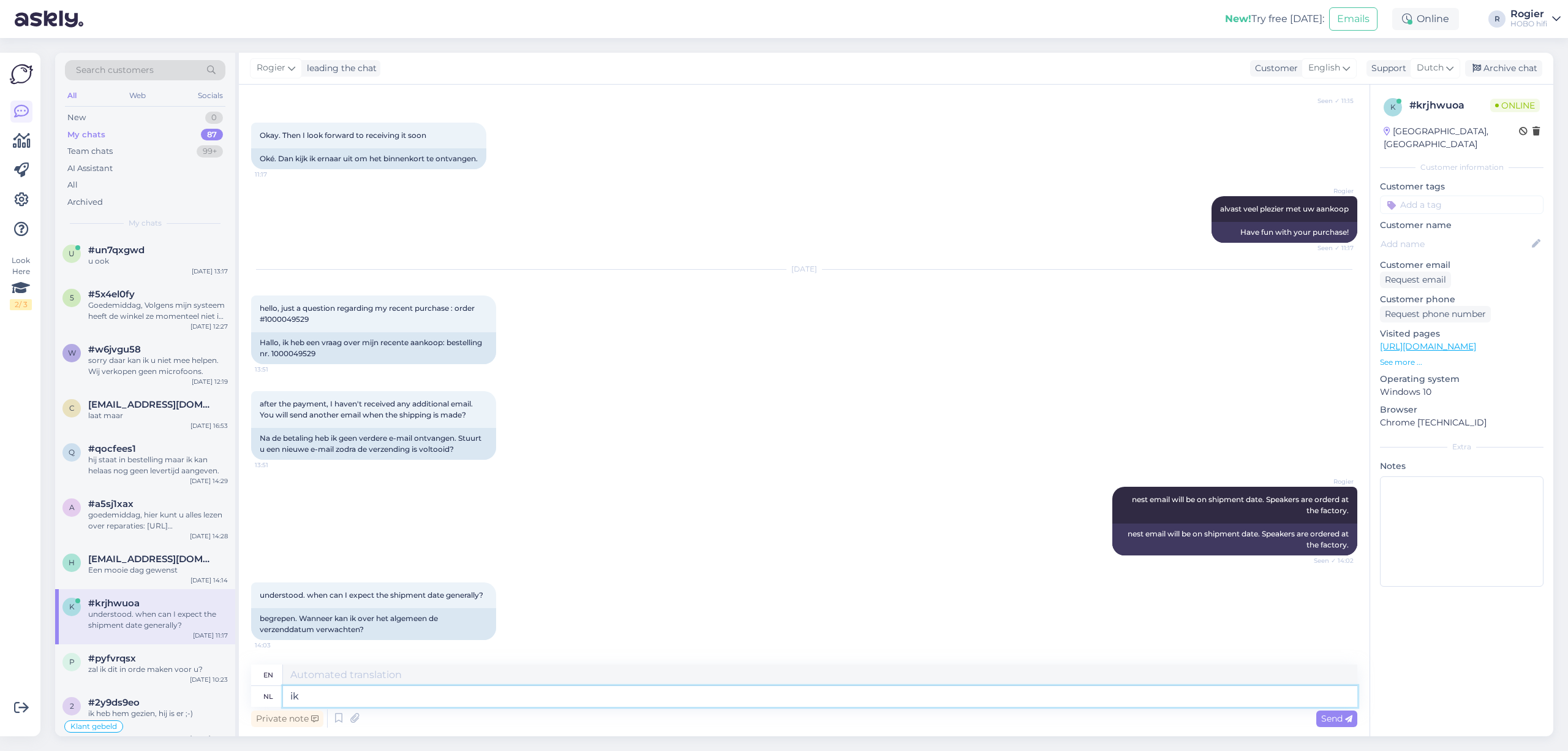
type textarea "ik"
type textarea "I"
type textarea "ik verwacht"
type textarea "I expect"
type textarea "ik verwacht met"
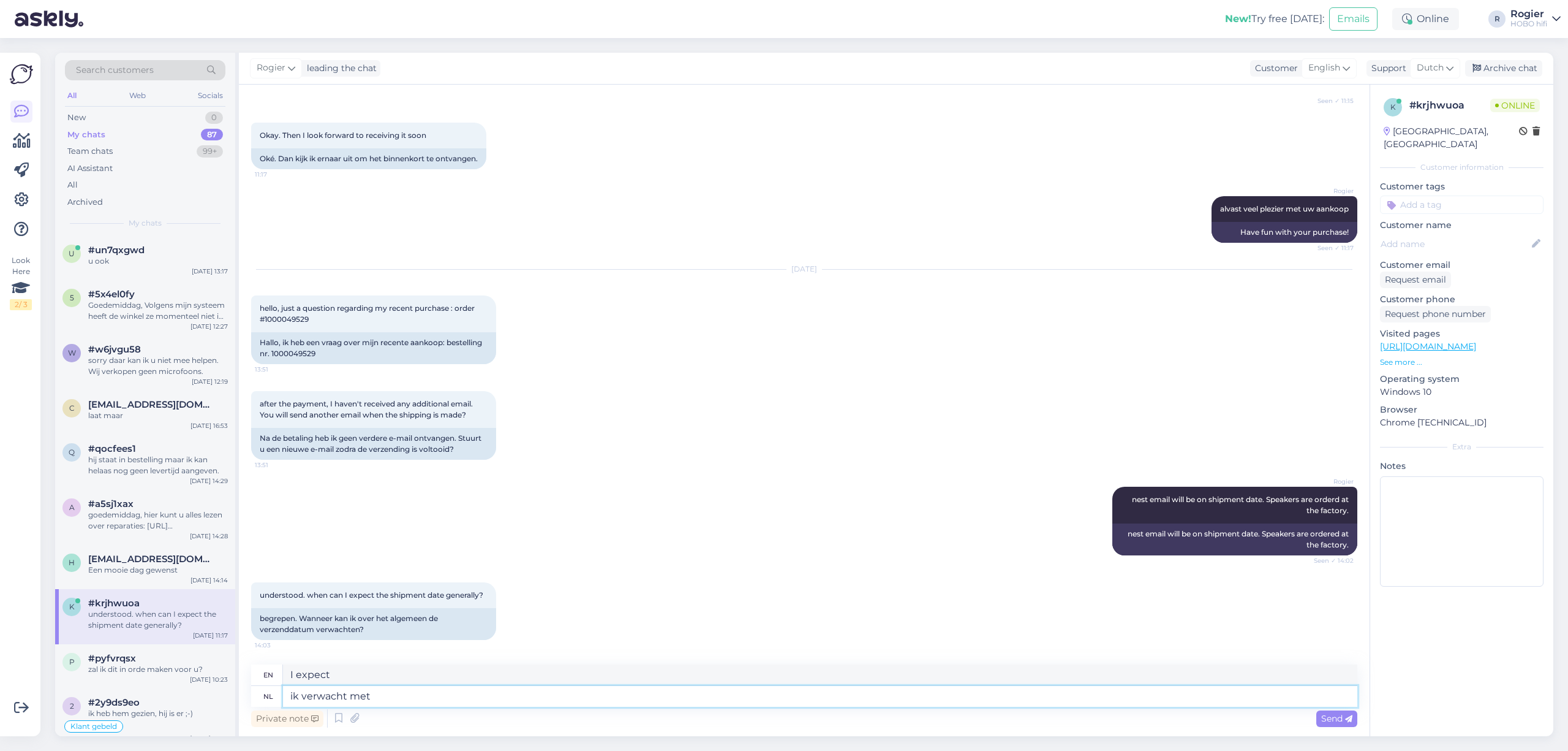
type textarea "I expect with"
type textarea "ik verwacht met een"
type textarea "I expect with a"
type textarea "ik verwacht met een week"
type textarea "I expect in a week"
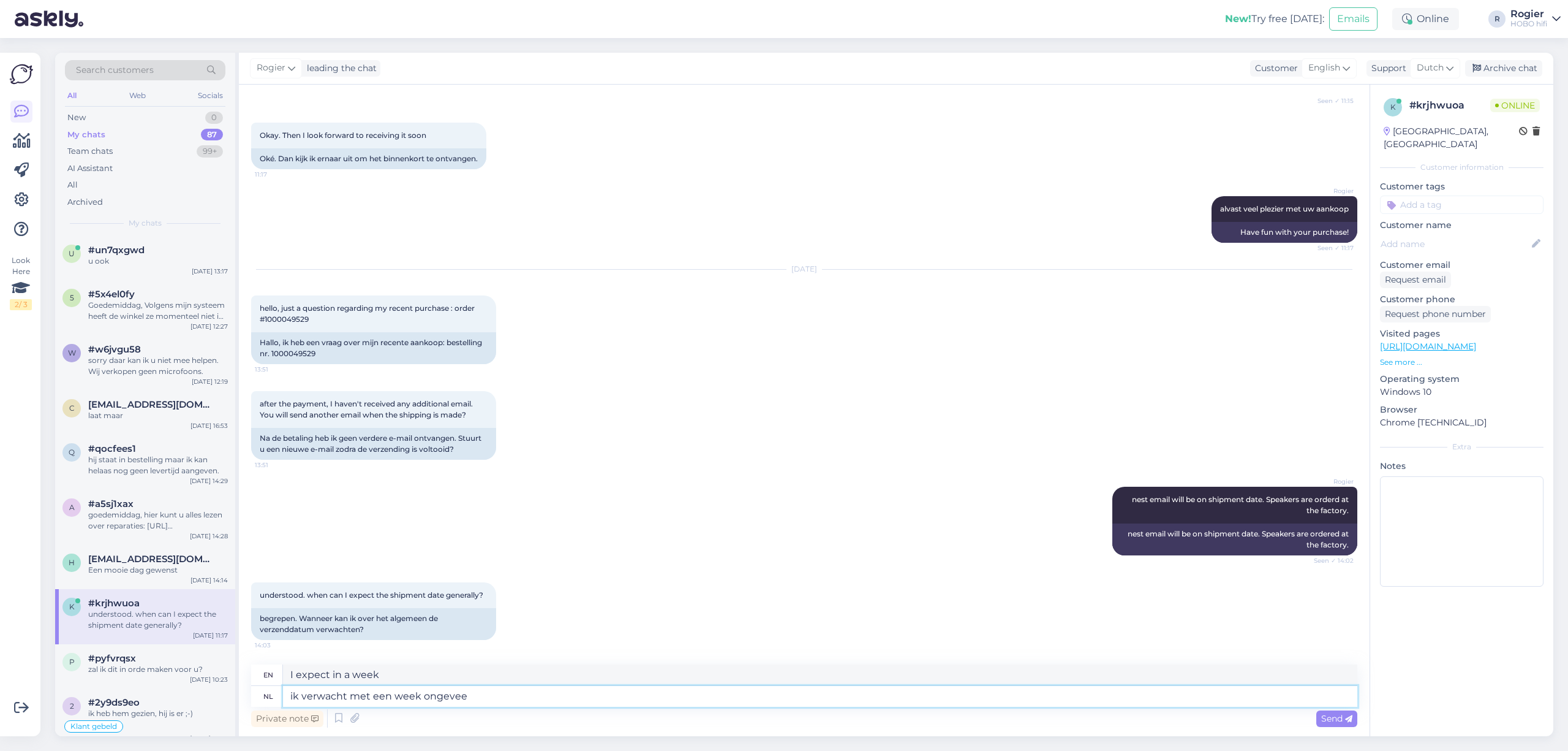
type textarea "ik verwacht met een week ongeveer"
type textarea "I expect in about a week"
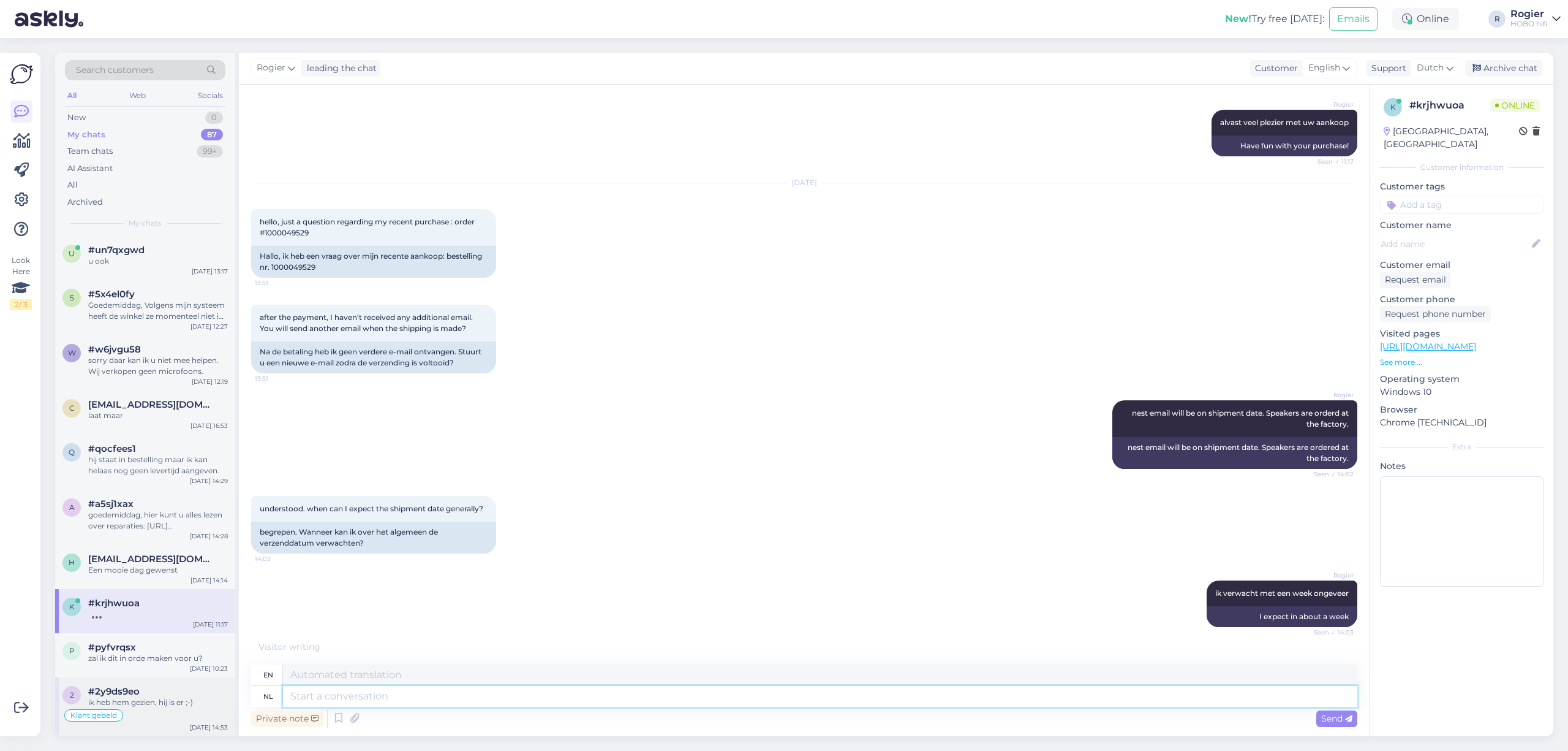
scroll to position [6241, 0]
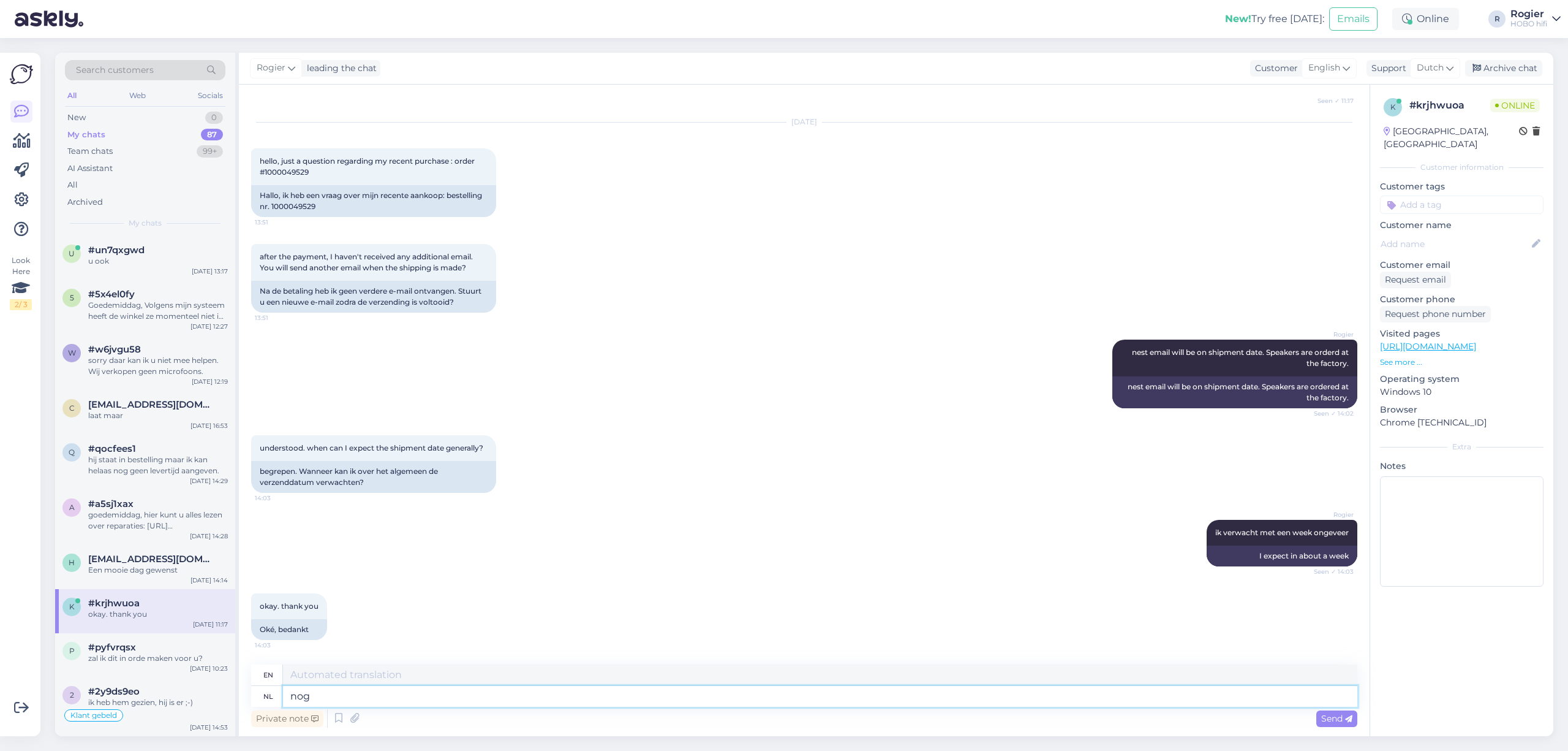
type textarea "nog"
type textarea "yet"
type textarea "nog even"
type textarea "just a little while"
type textarea "nog even voorgenieten"
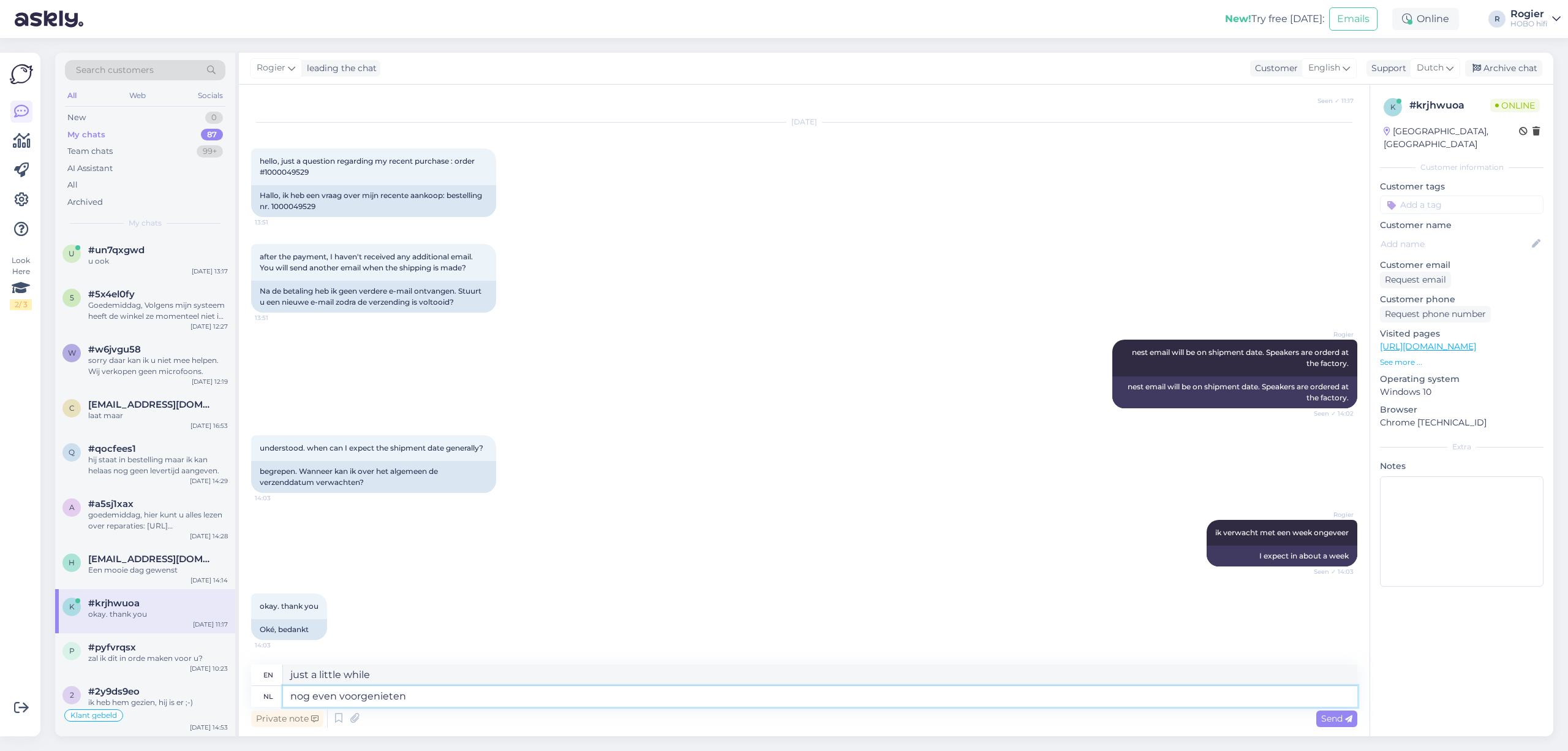
type textarea "still enjoying the anticipation"
type textarea "nog even voorgenieten ;-)"
type textarea "Enjoy the anticipation a little longer ;-)"
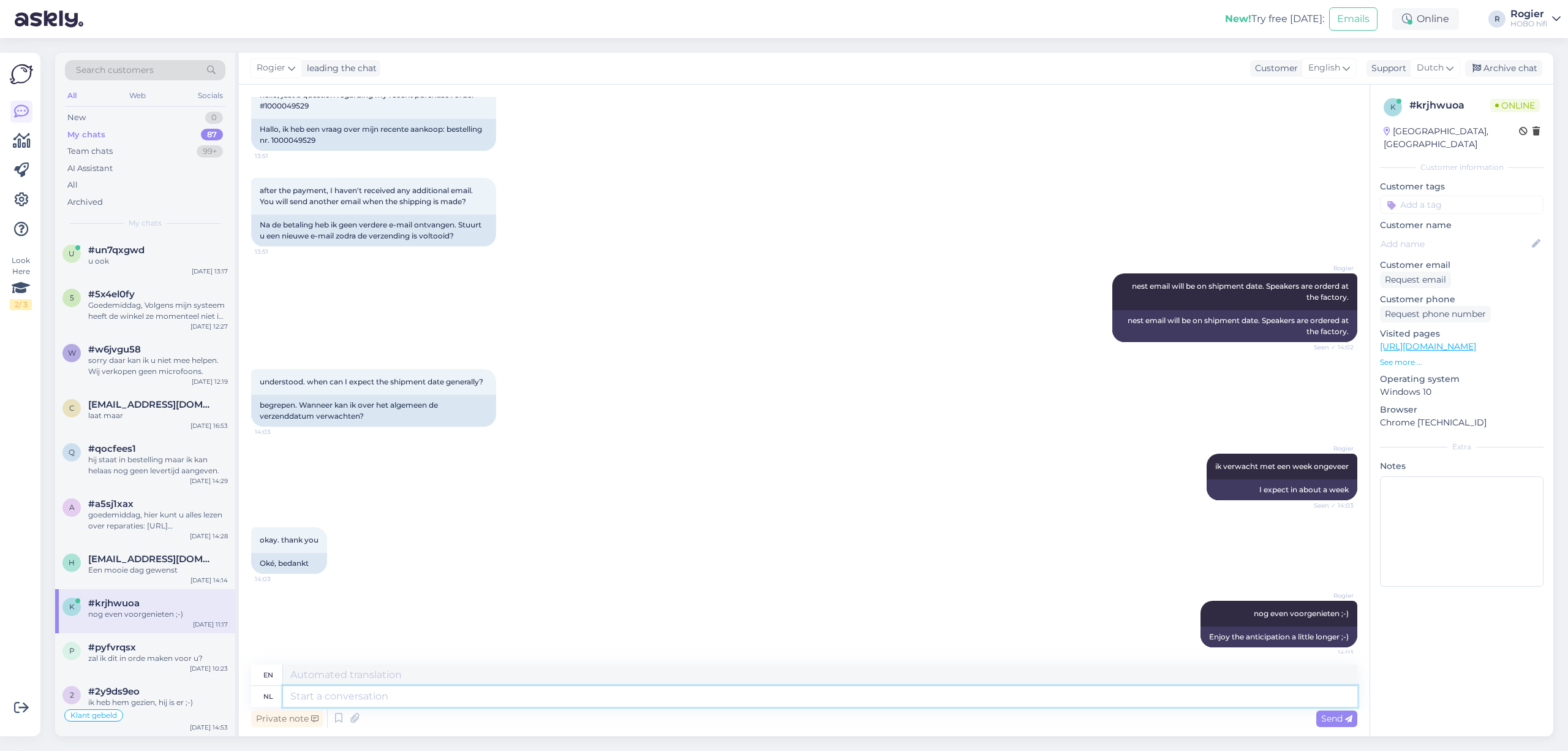
scroll to position [6315, 0]
